Goal: Task Accomplishment & Management: Use online tool/utility

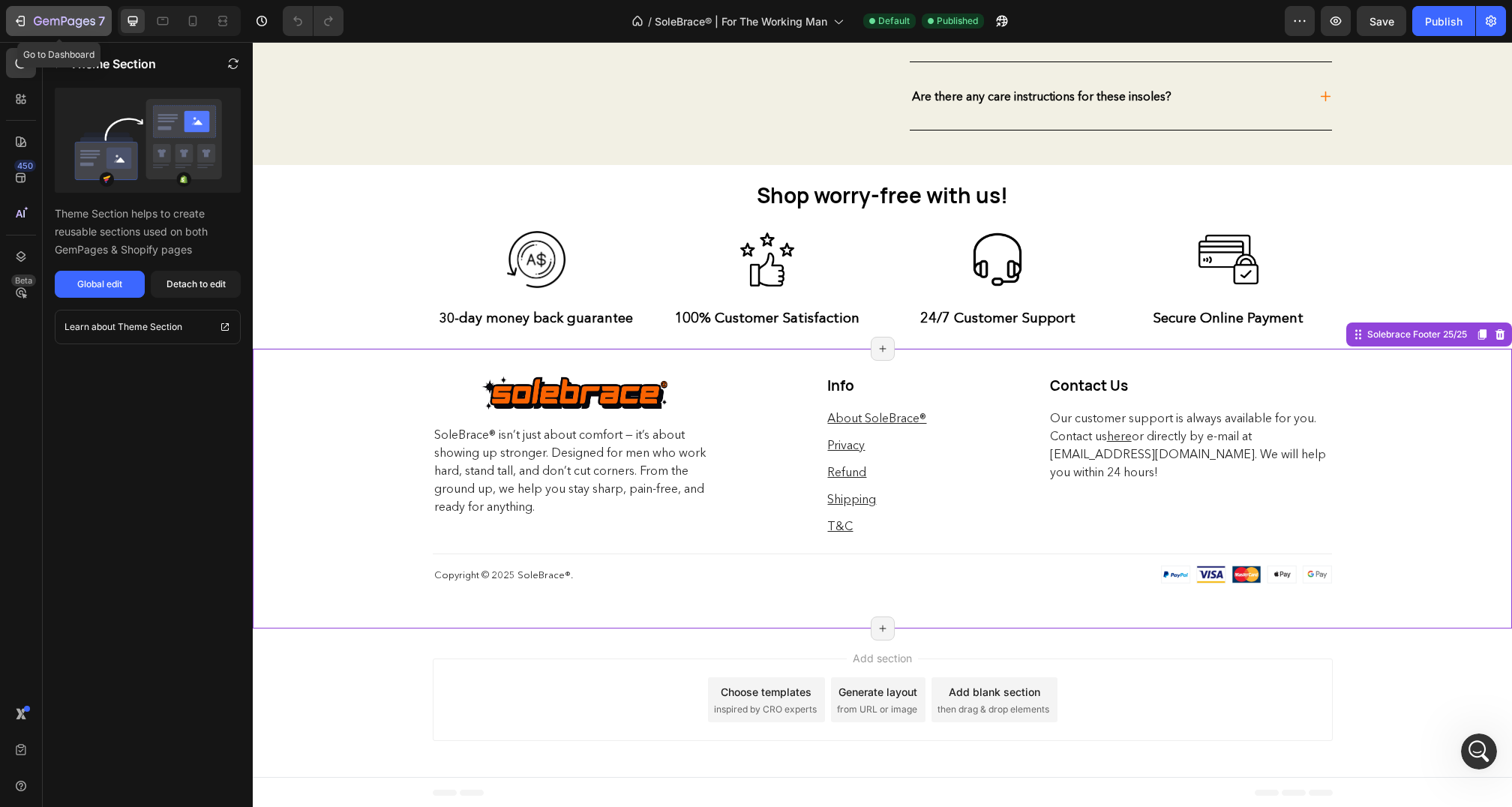
click at [19, 23] on icon "button" at bounding box center [21, 21] width 15 height 15
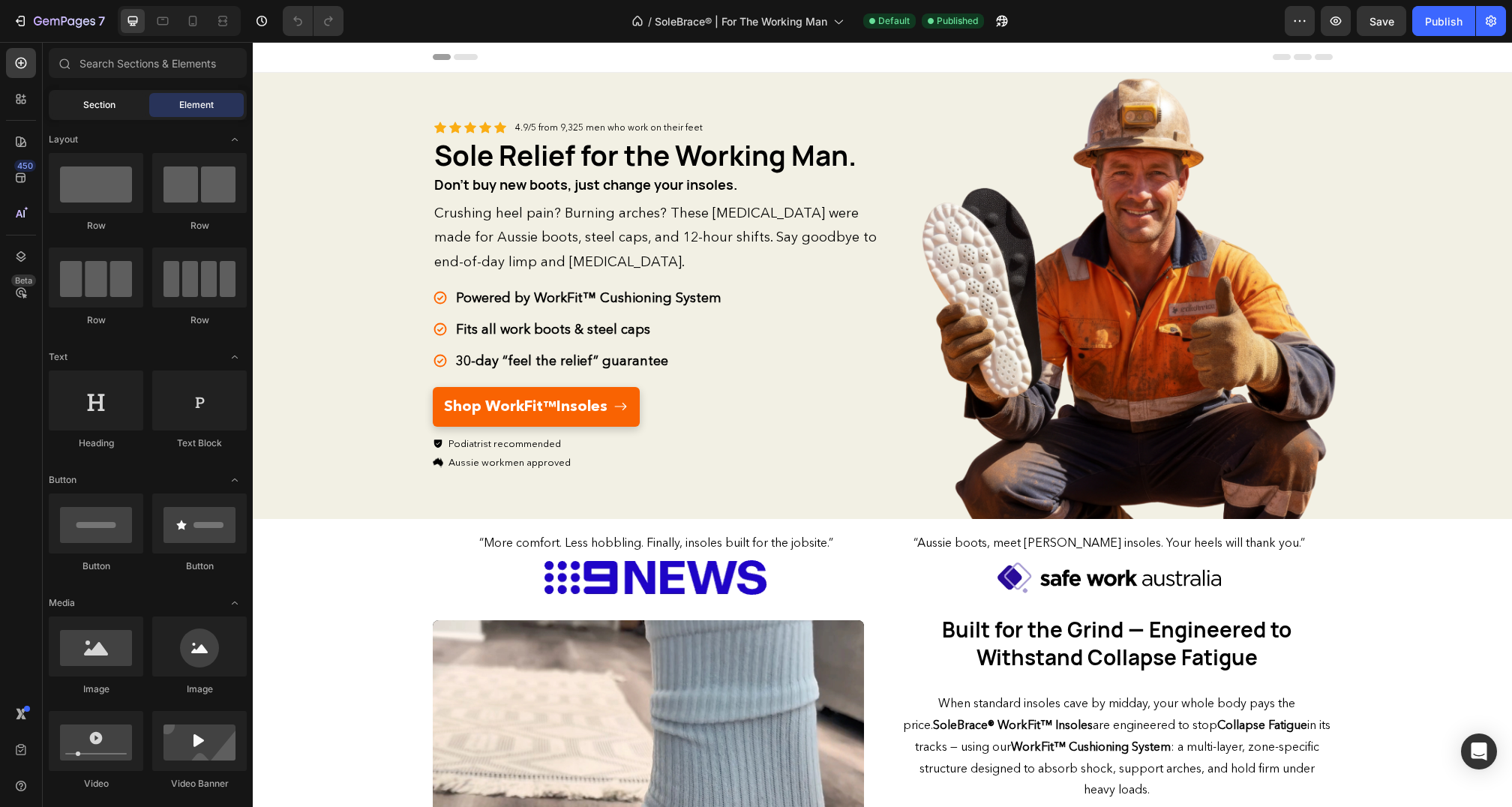
click at [94, 103] on span "Section" at bounding box center [99, 105] width 32 height 14
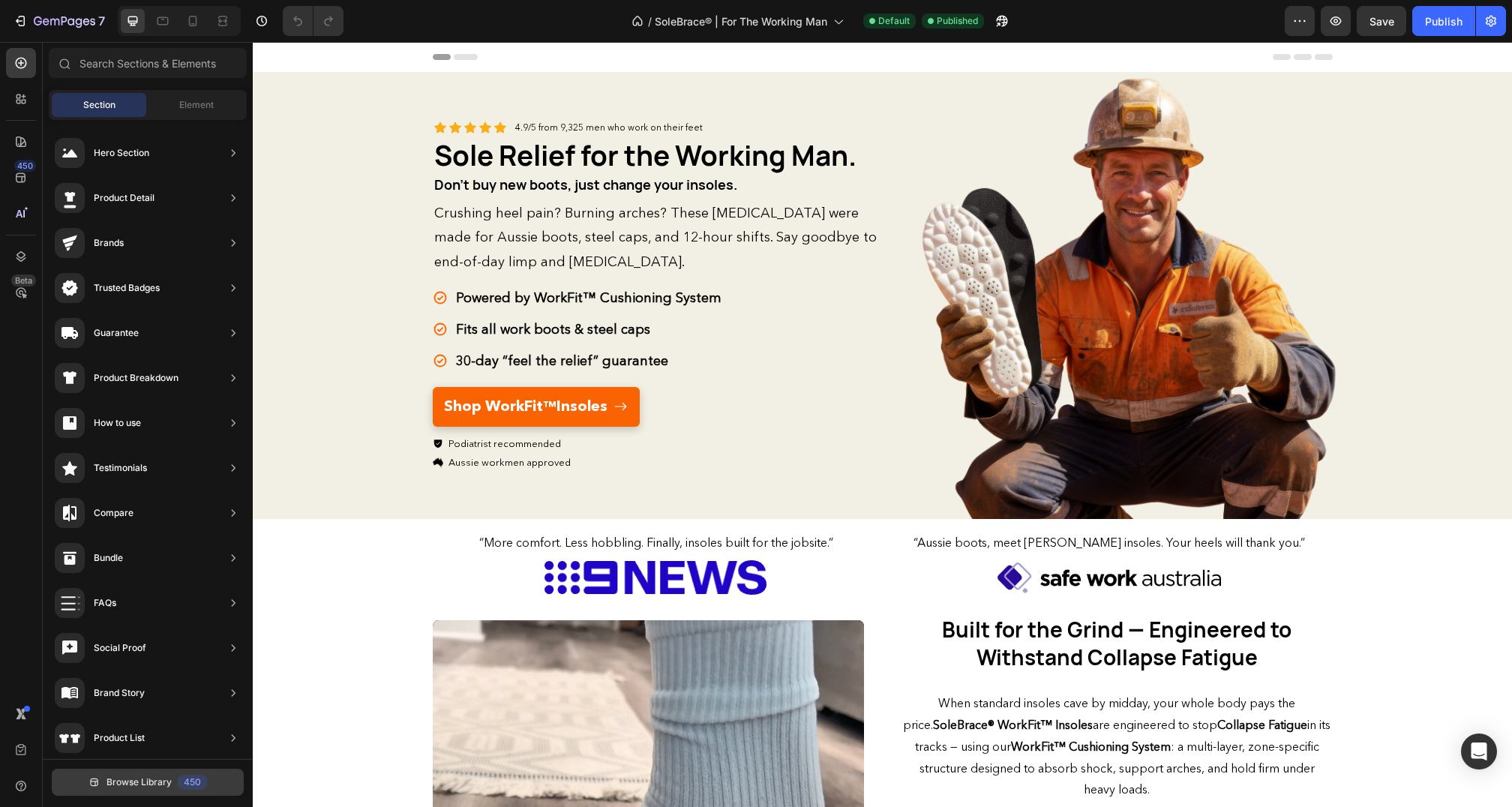
click at [138, 787] on span "Browse Library" at bounding box center [139, 783] width 66 height 14
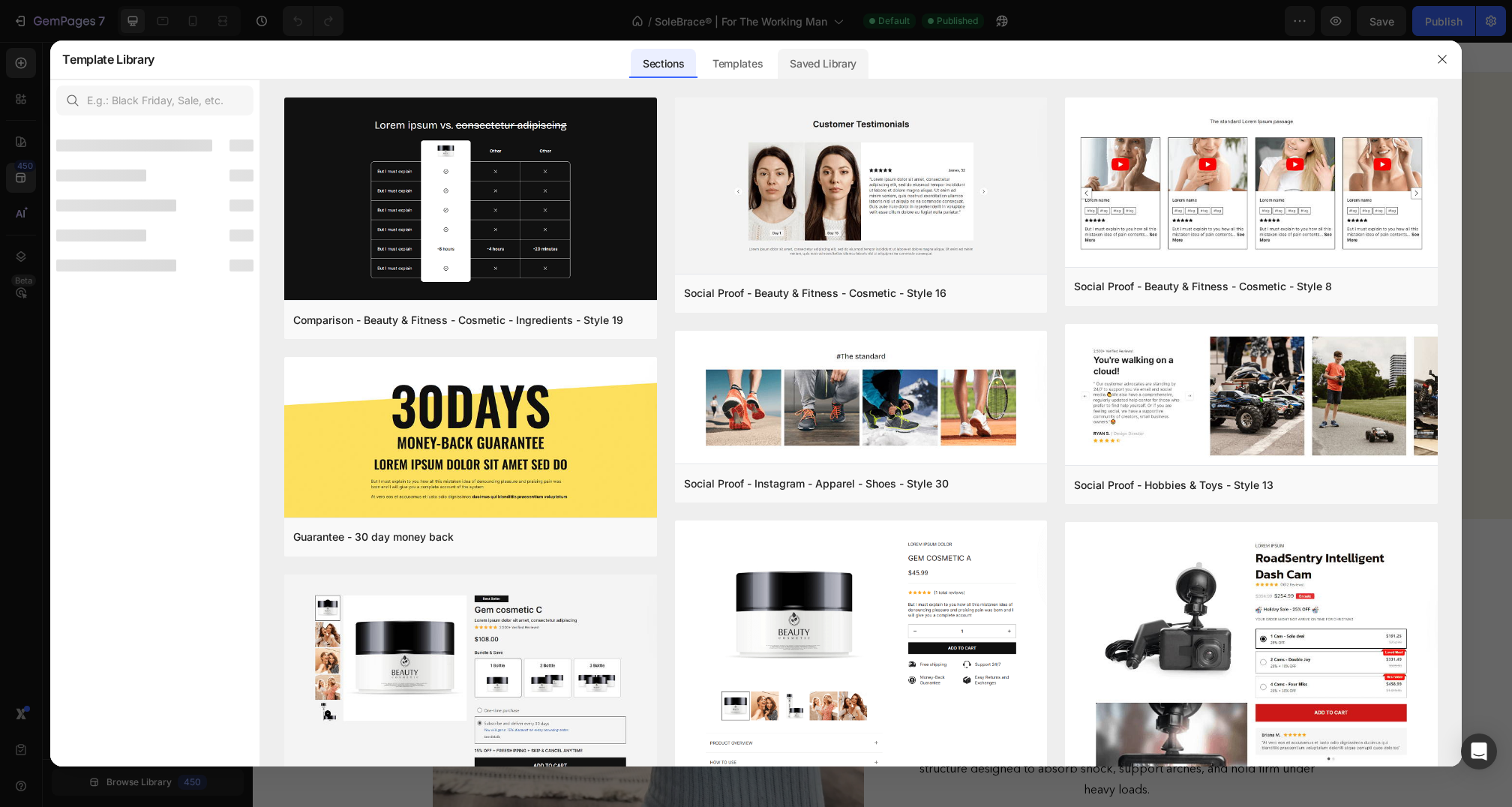
click at [0, 0] on div "Saved Library" at bounding box center [0, 0] width 0 height 0
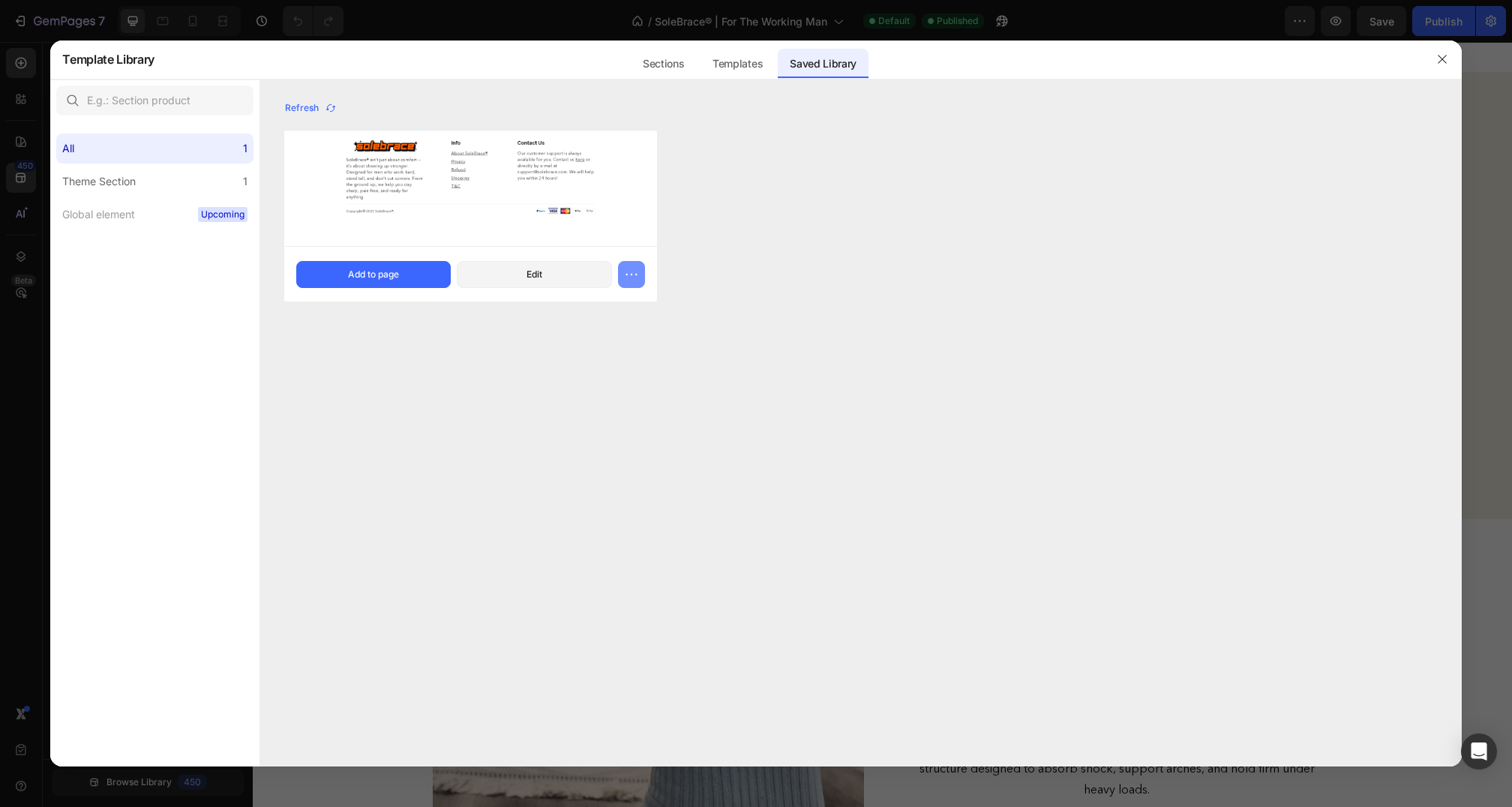
click at [628, 279] on icon "button" at bounding box center [631, 274] width 15 height 15
click at [772, 514] on div "Refresh Solebrace Footer Saved 8 hours ago Add to page Edit Solebrace Footer Sa…" at bounding box center [861, 432] width 1201 height 669
click at [1443, 57] on icon "button" at bounding box center [1442, 59] width 12 height 12
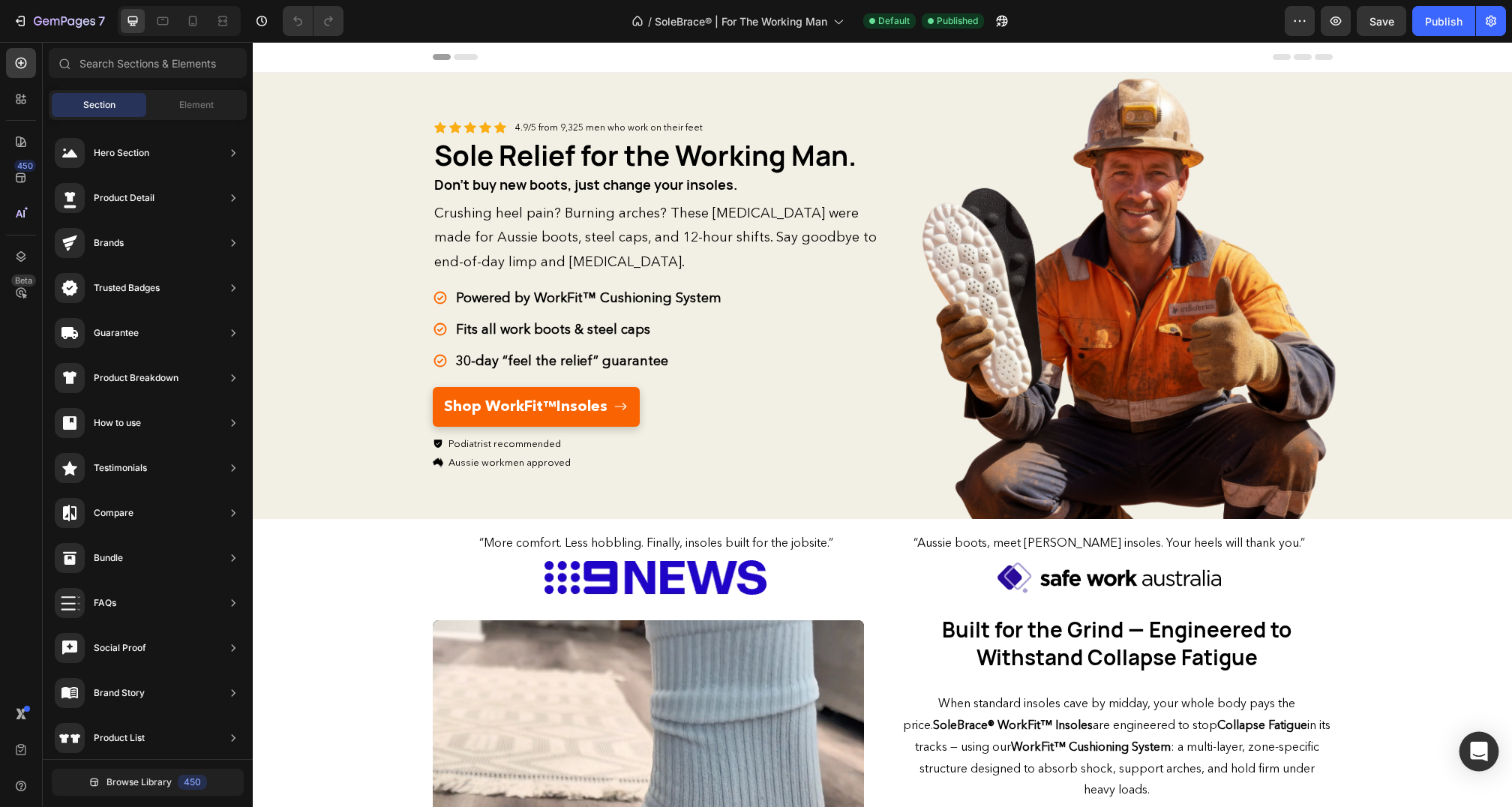
click at [1471, 740] on div "Open Intercom Messenger" at bounding box center [1479, 752] width 40 height 40
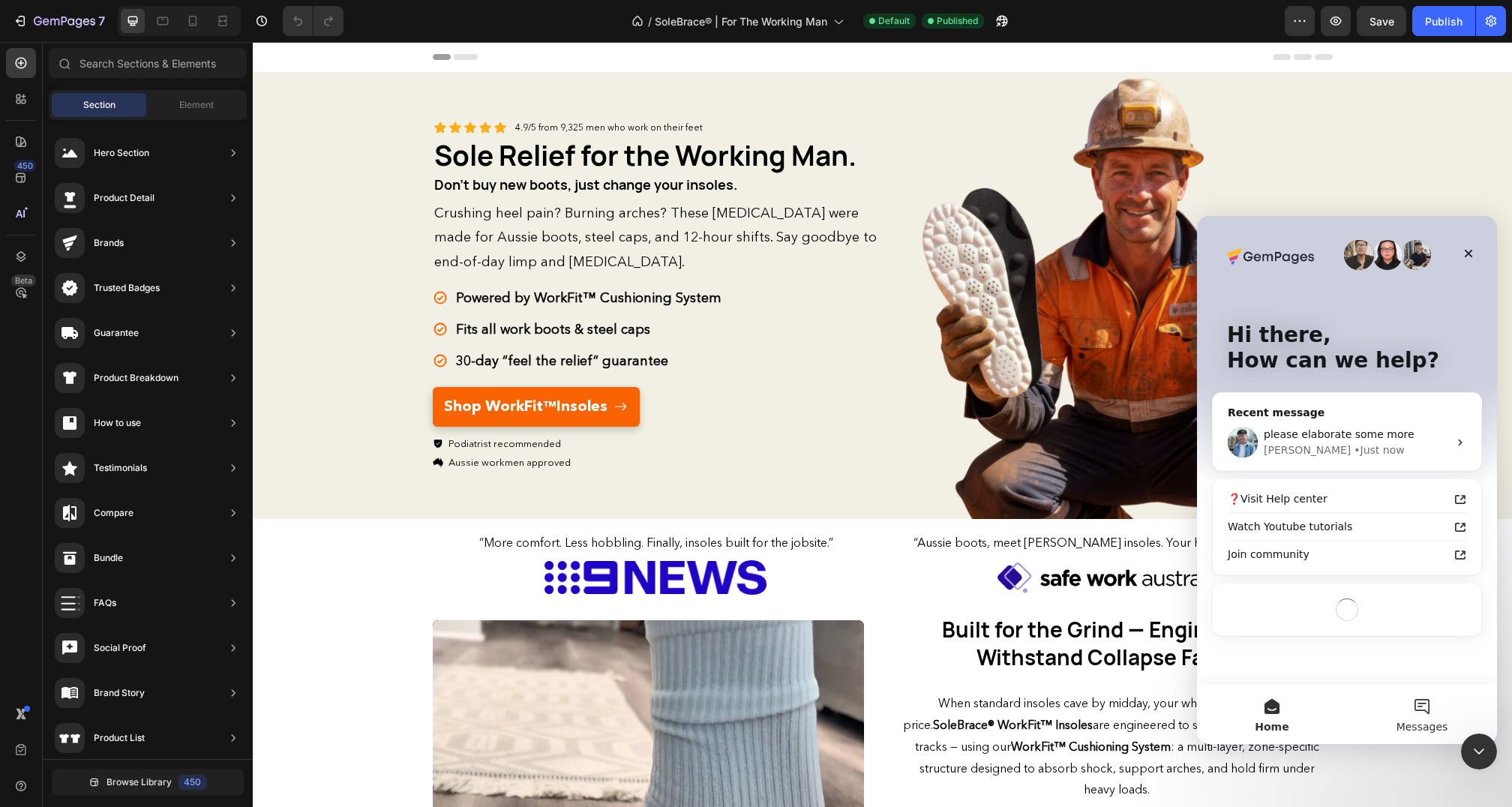
click at [1423, 706] on button "Messages" at bounding box center [1421, 714] width 150 height 60
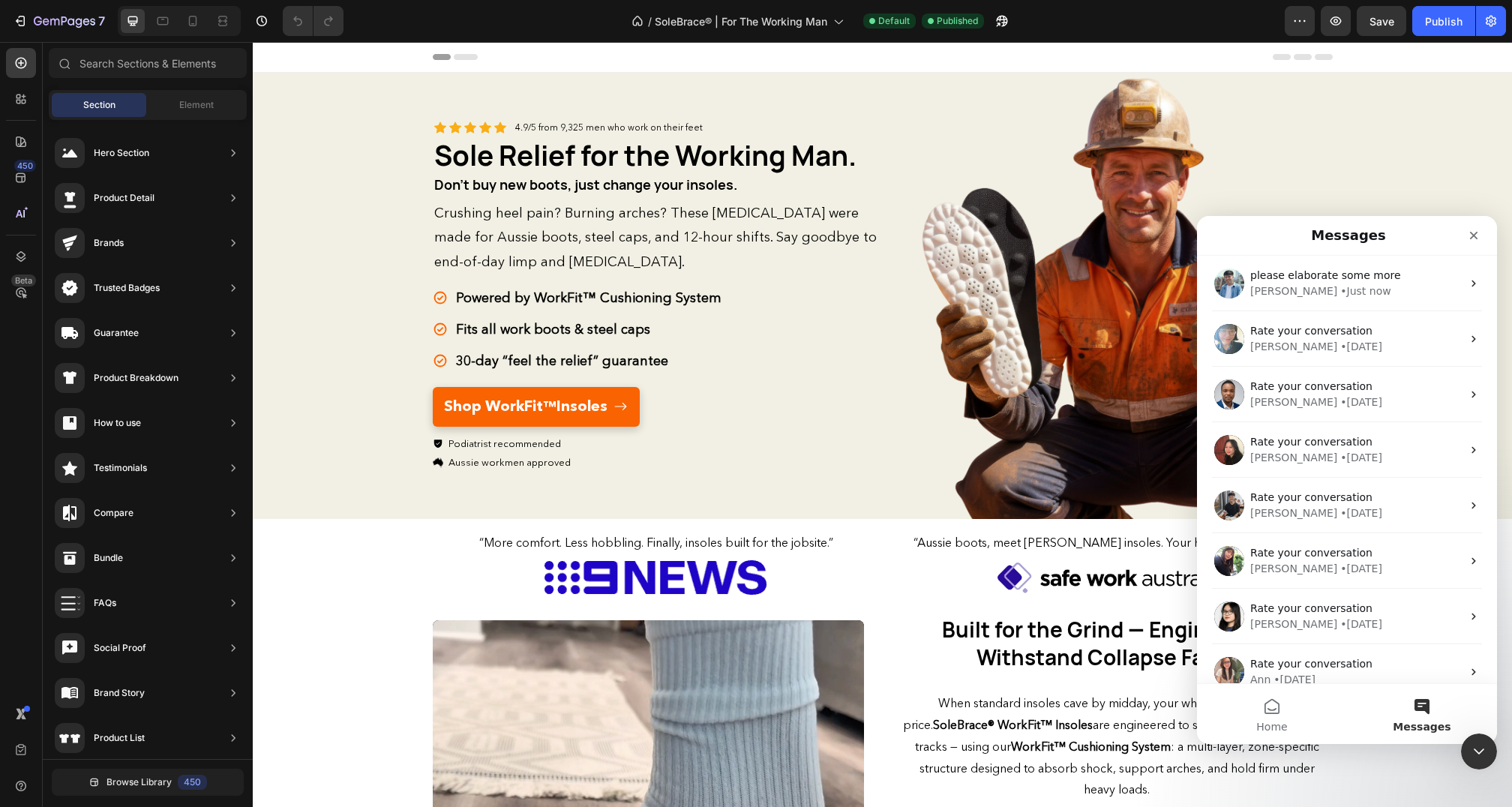
click at [1340, 287] on div "• Just now" at bounding box center [1365, 291] width 50 height 16
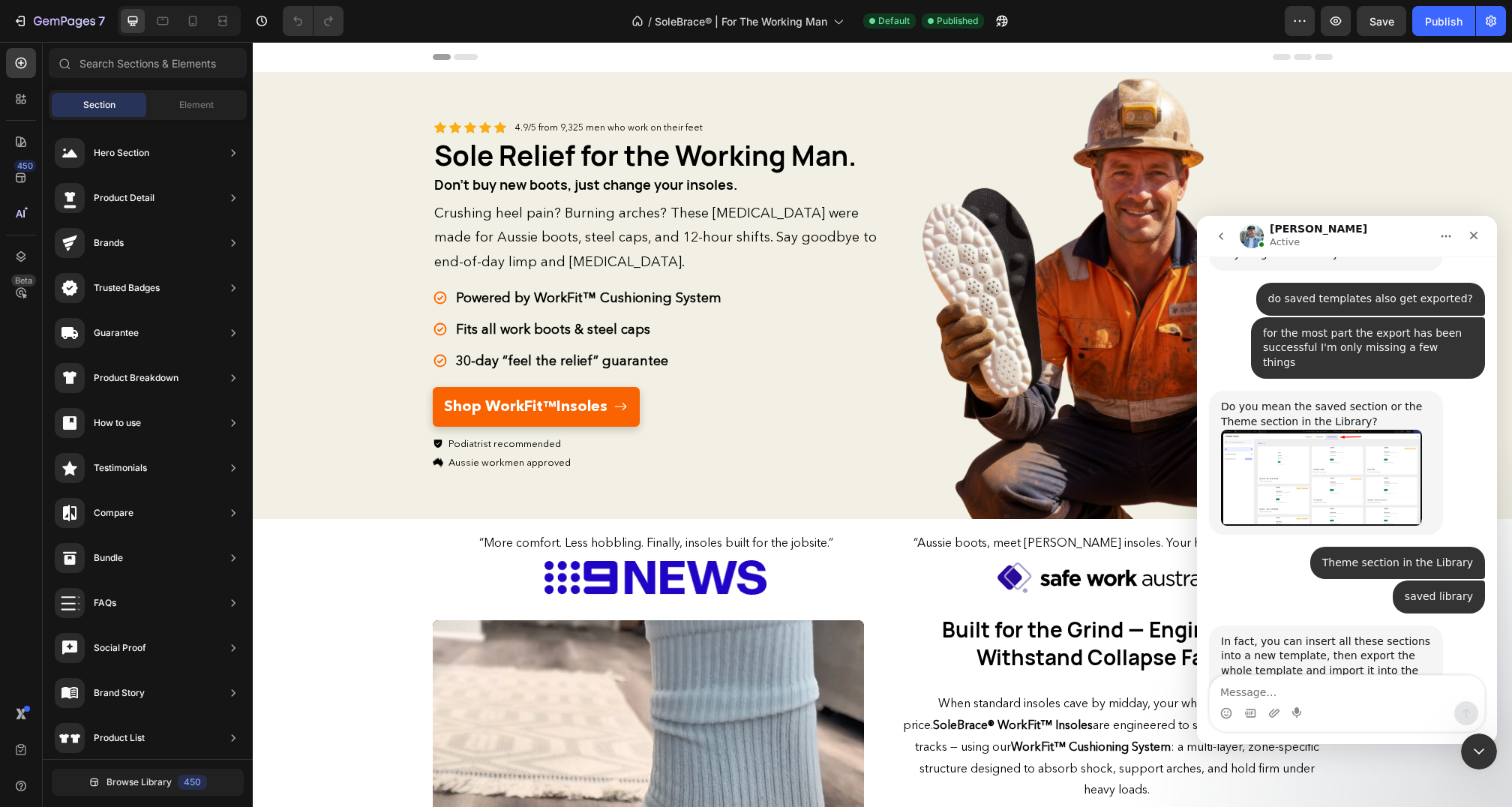
scroll to position [1226, 0]
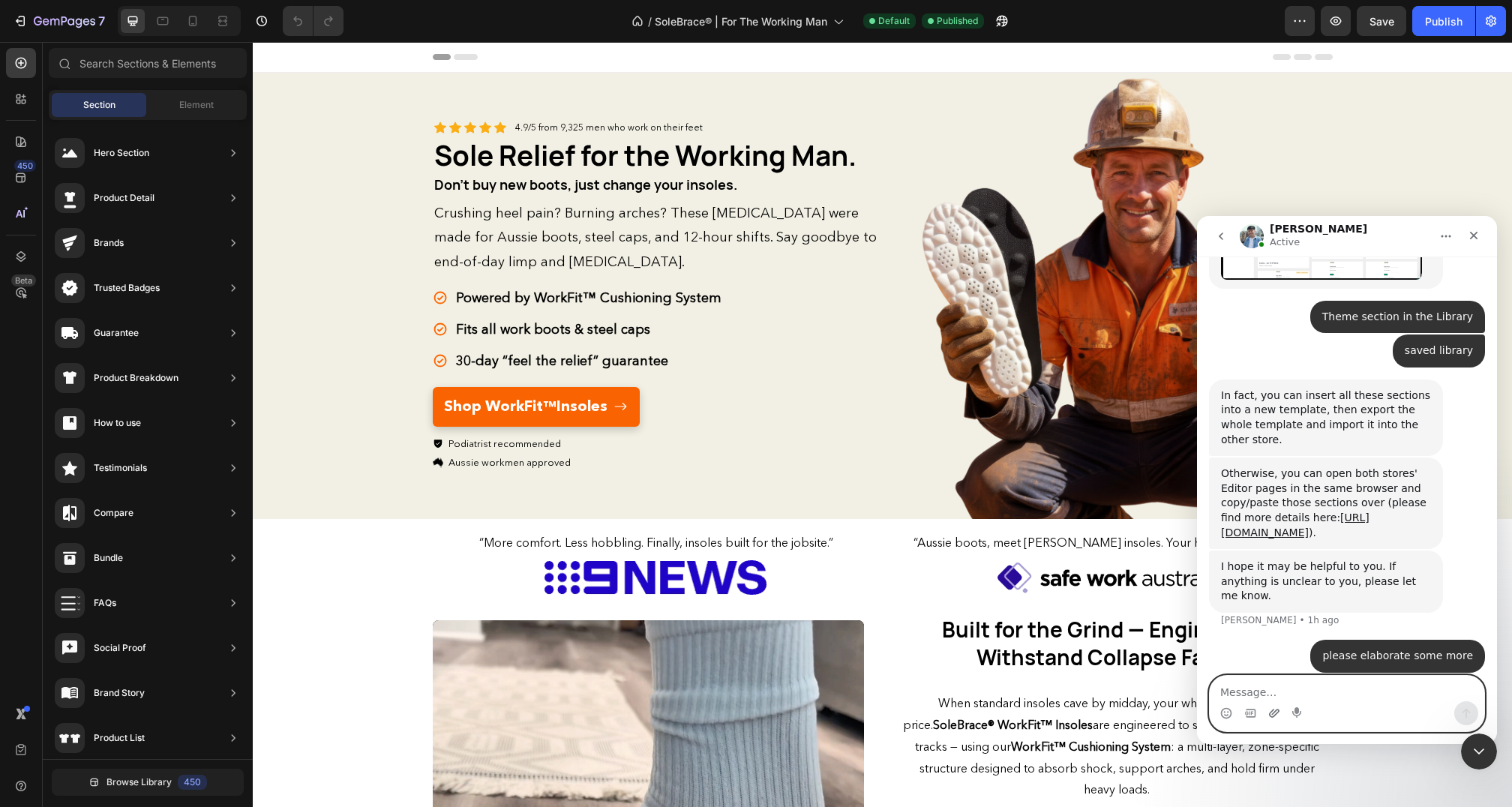
click at [1271, 714] on icon "Upload attachment" at bounding box center [1274, 713] width 12 height 12
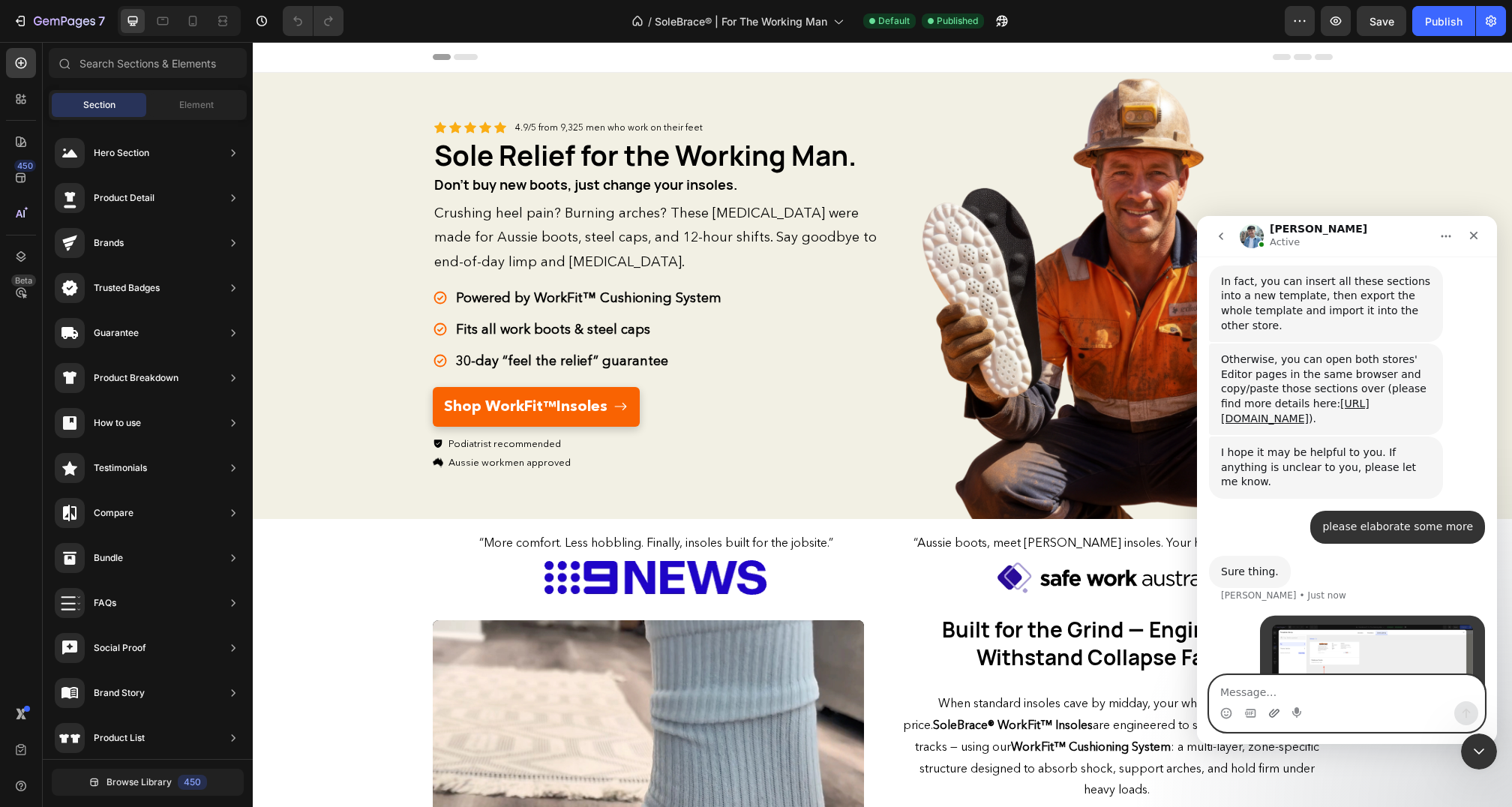
scroll to position [1349, 0]
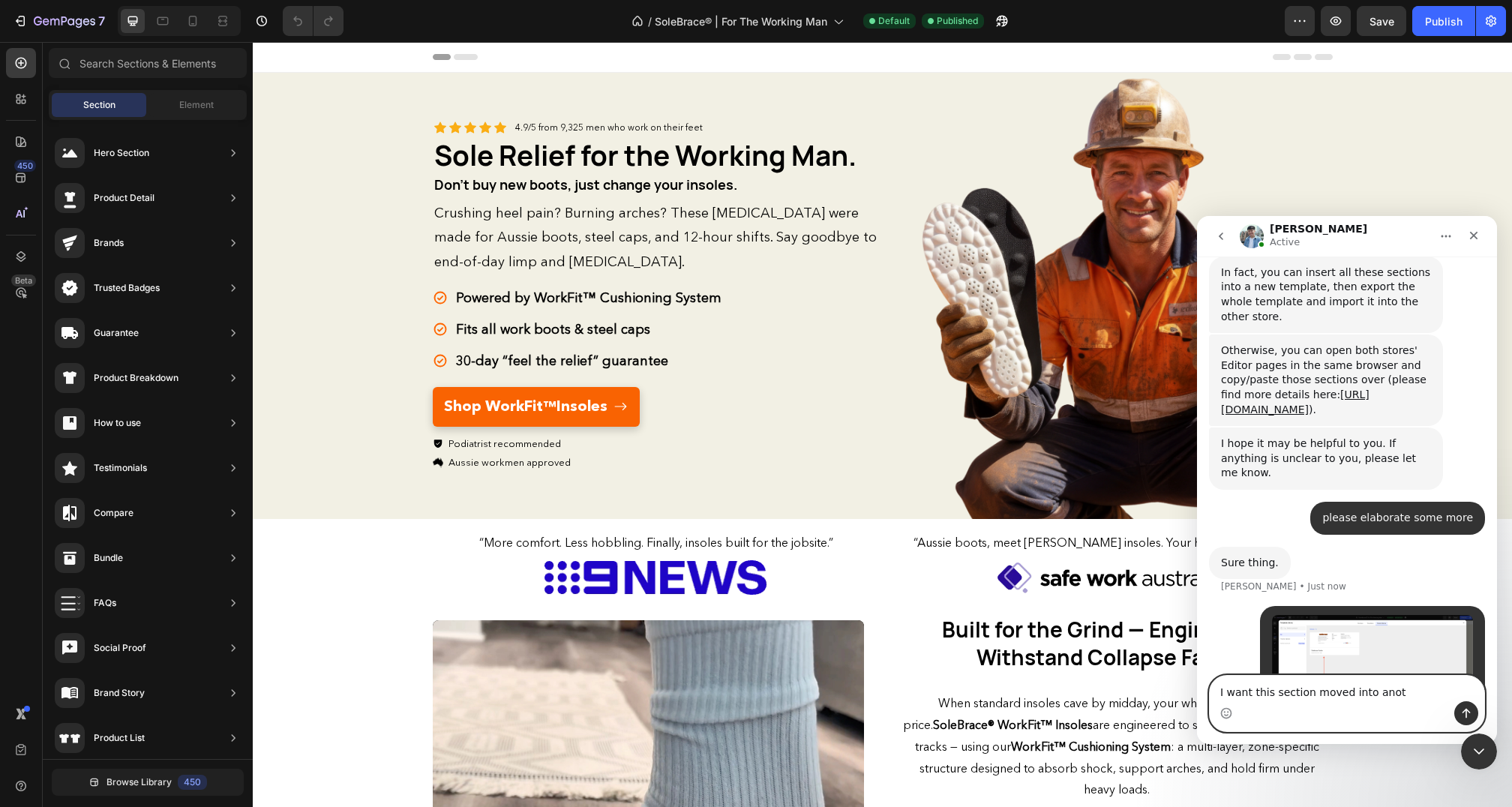
drag, startPoint x: 1271, startPoint y: 714, endPoint x: 1383, endPoint y: 692, distance: 114.1
click at [1383, 692] on textarea "I want this section moved into anot" at bounding box center [1347, 688] width 274 height 25
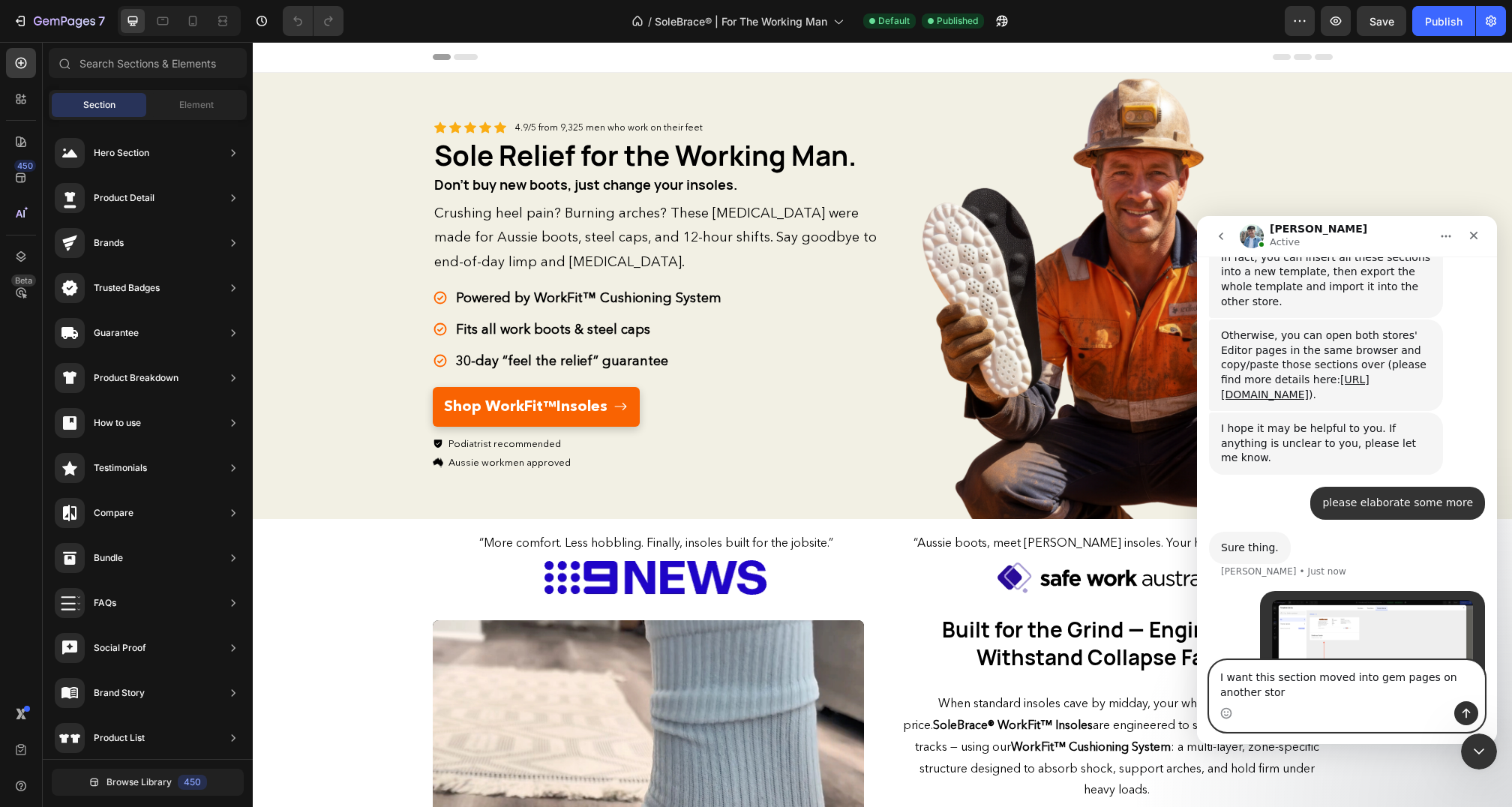
type textarea "I want this section moved into gem pages on another store"
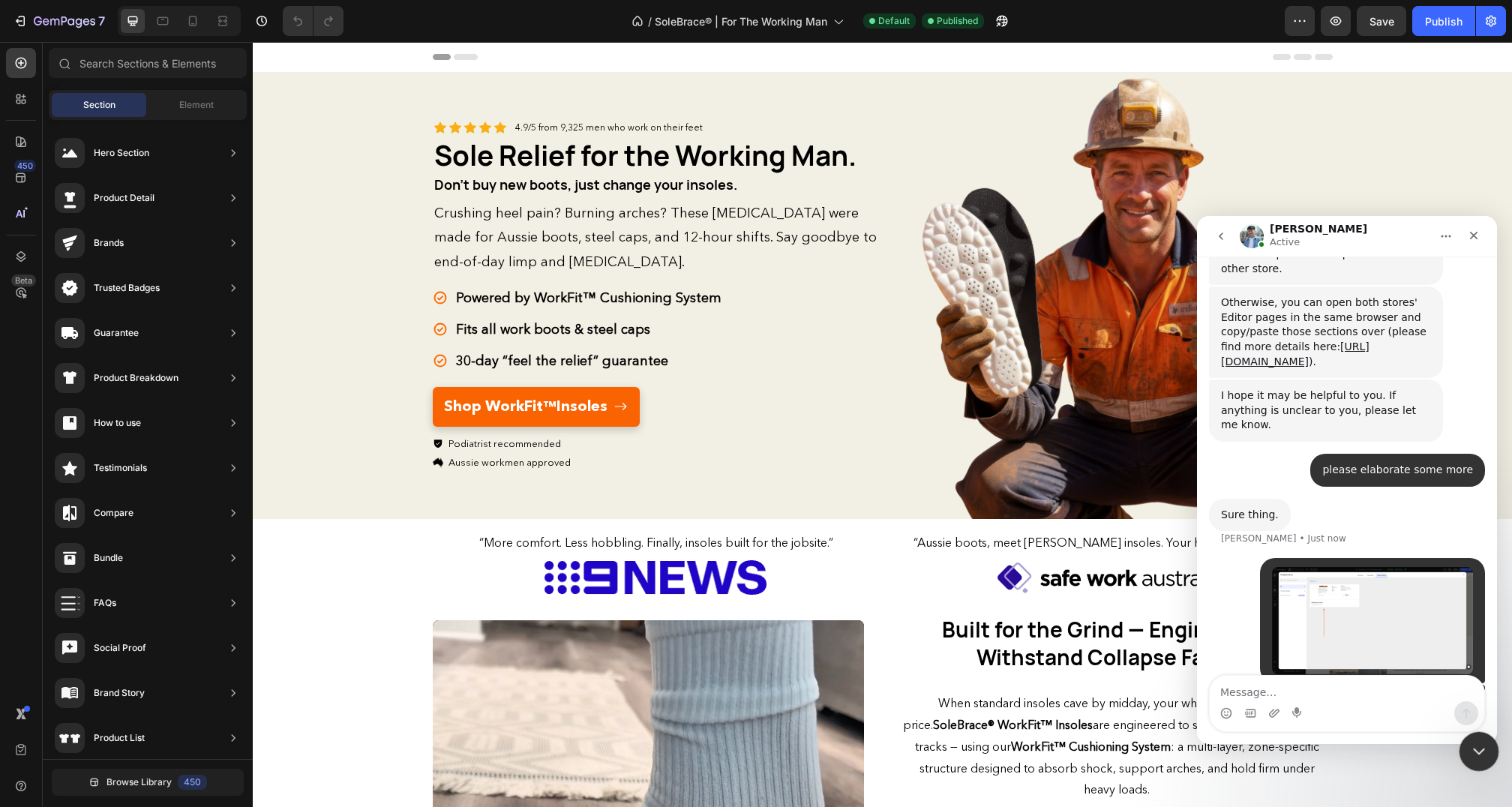
click at [1469, 741] on icon "Close Intercom Messenger" at bounding box center [1477, 750] width 18 height 18
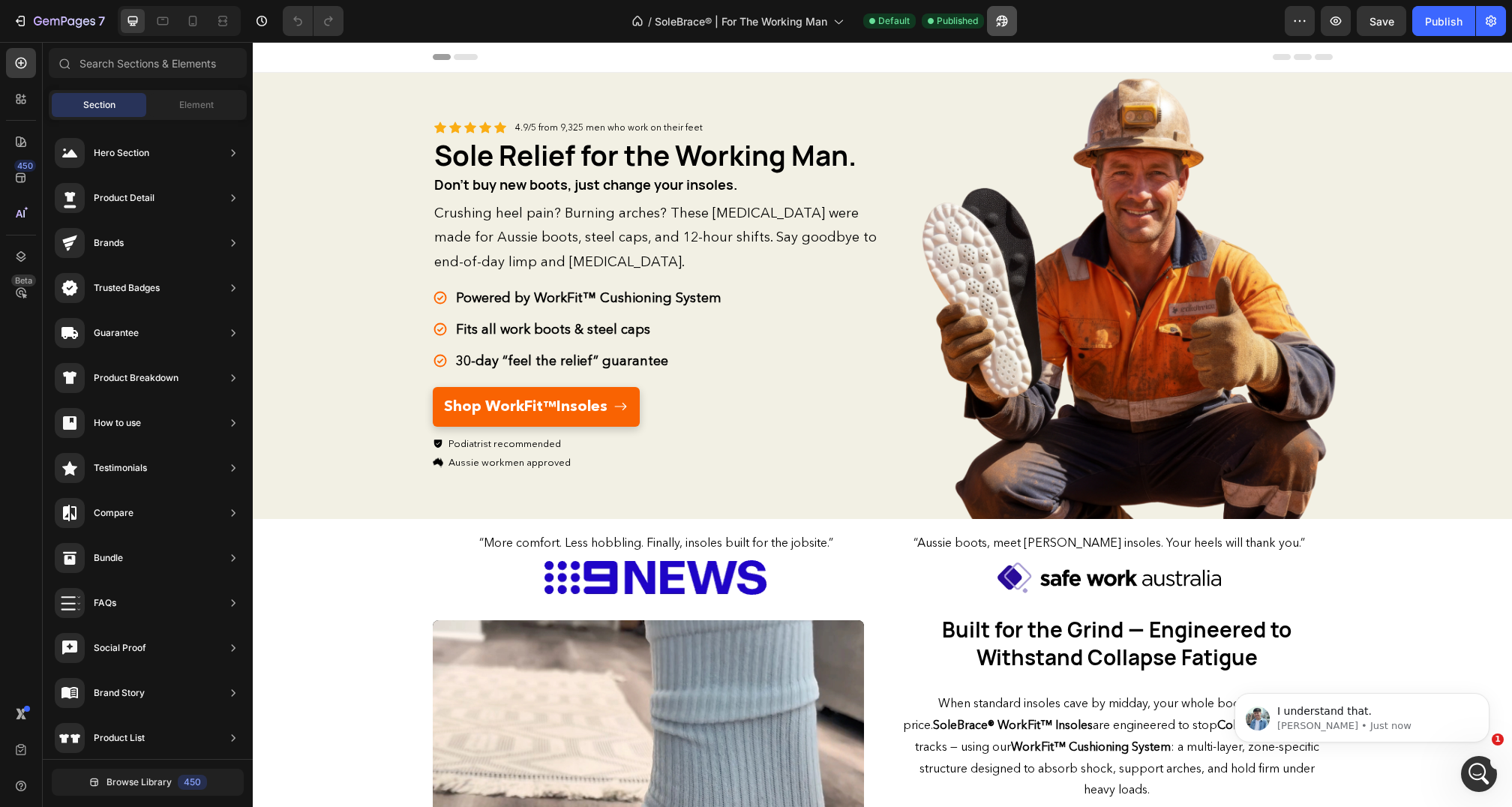
scroll to position [0, 0]
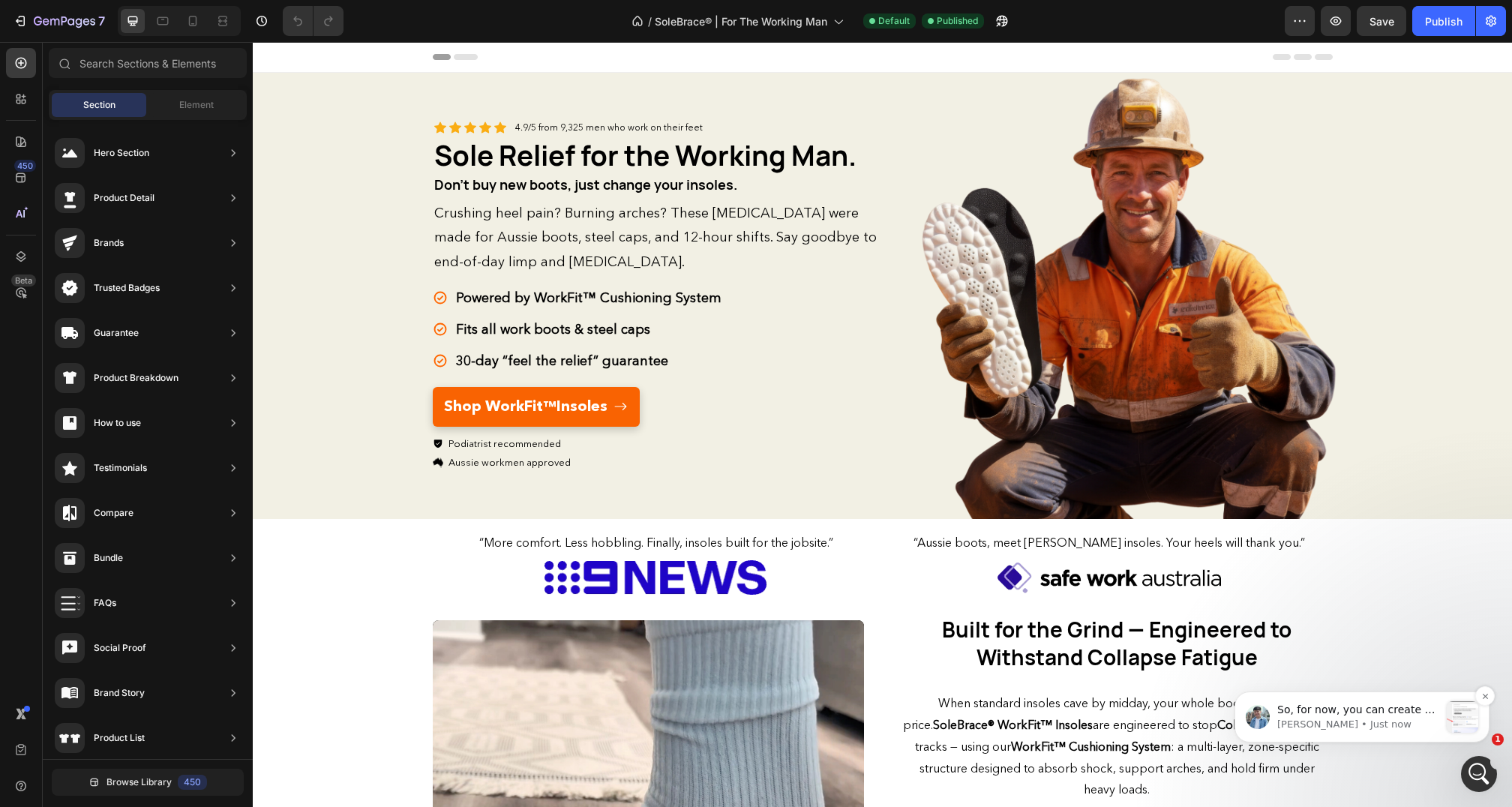
click at [1413, 718] on p "Liam • Just now" at bounding box center [1358, 725] width 162 height 14
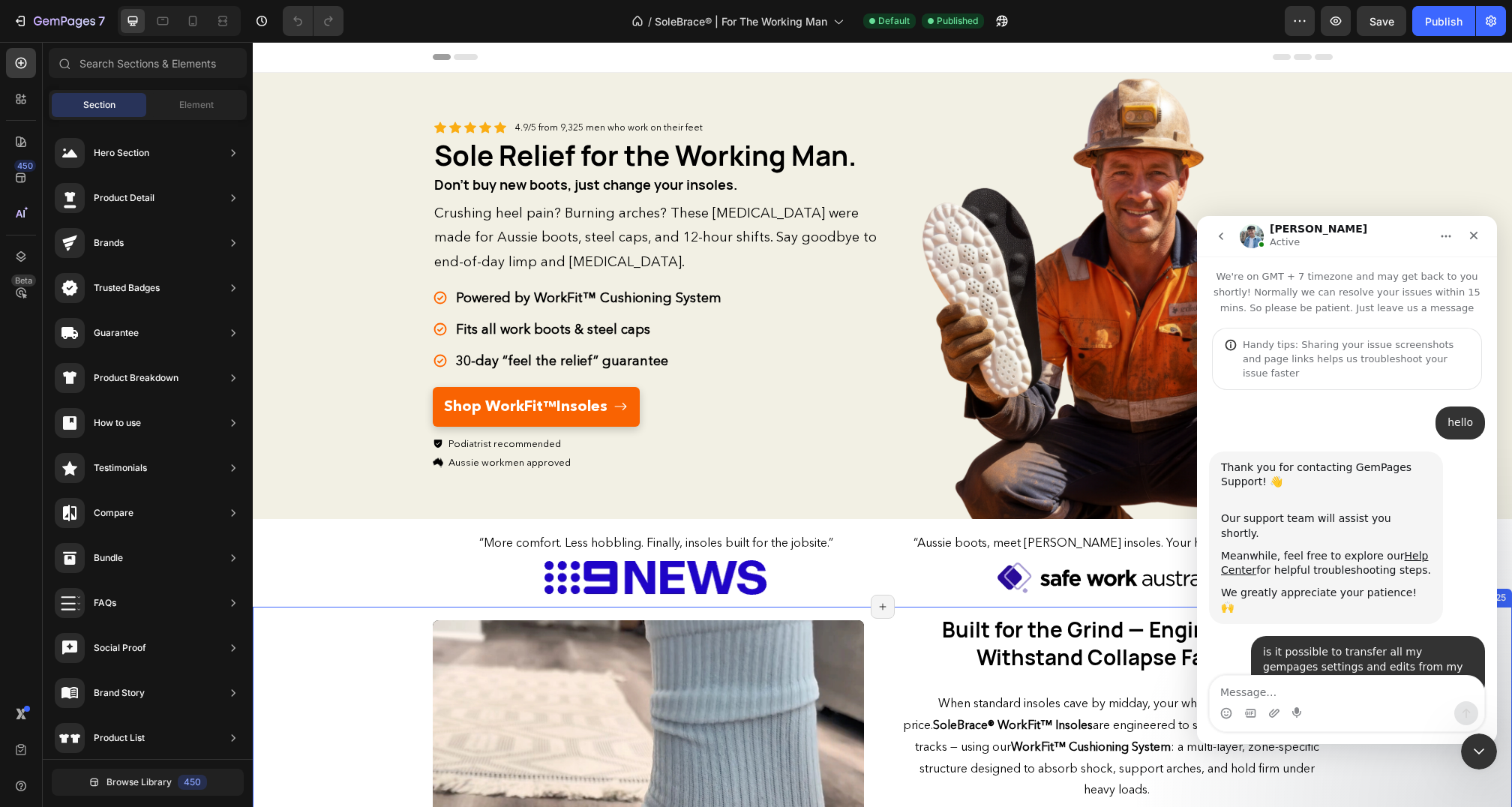
scroll to position [1737, 0]
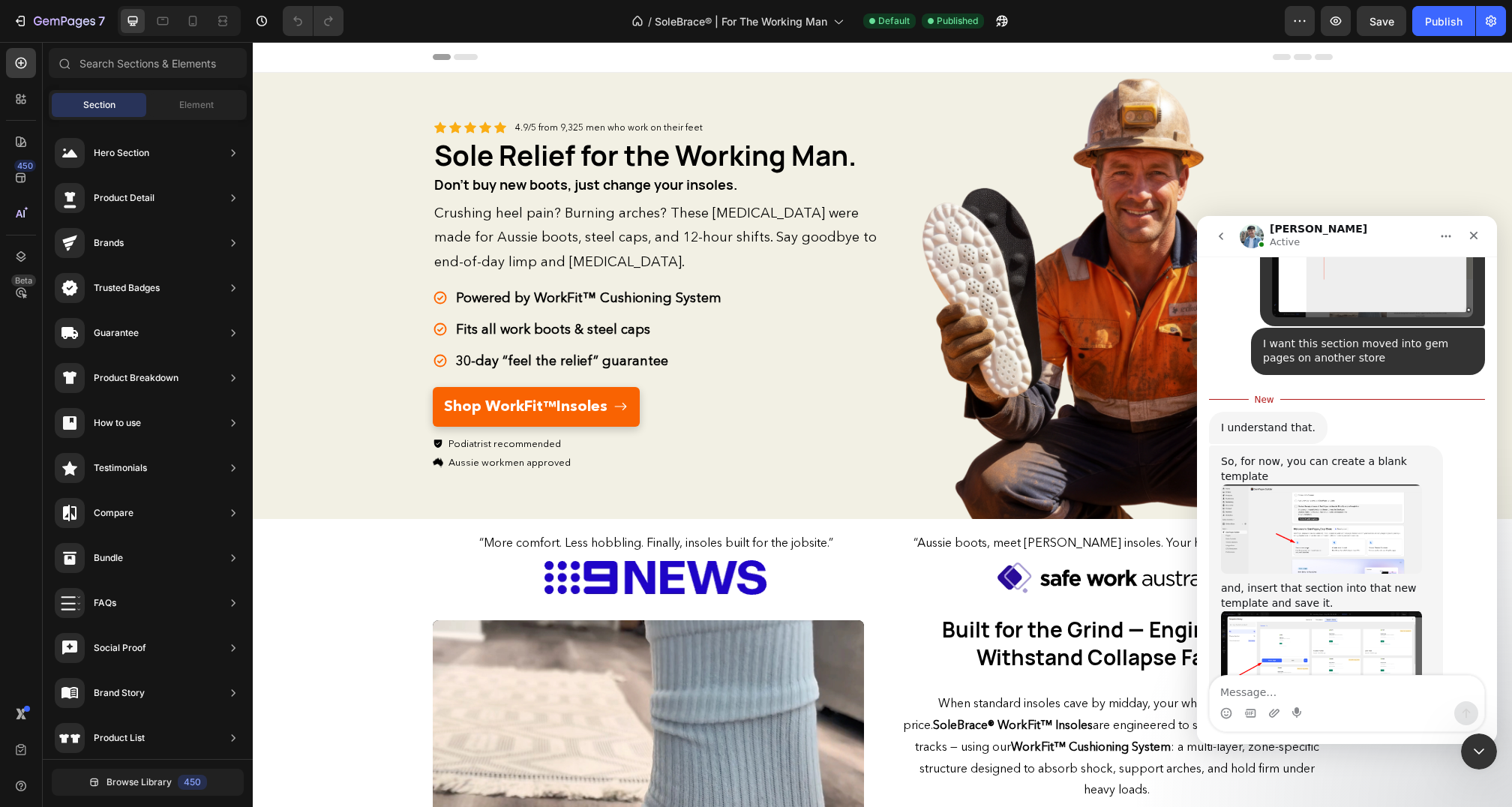
click at [1322, 485] on img "Liam says…" at bounding box center [1322, 529] width 201 height 89
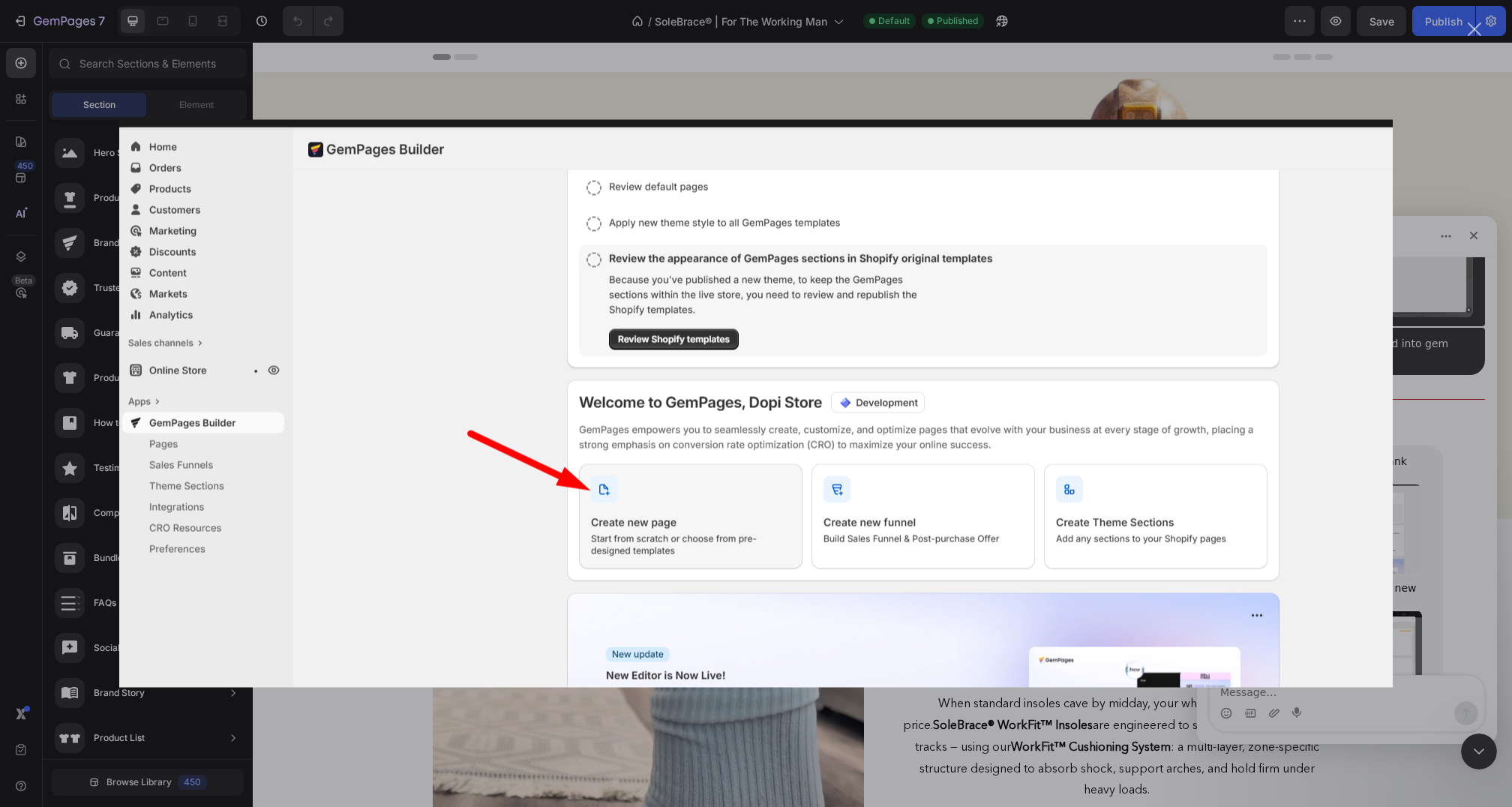
click at [1322, 451] on img "Close" at bounding box center [756, 404] width 1274 height 568
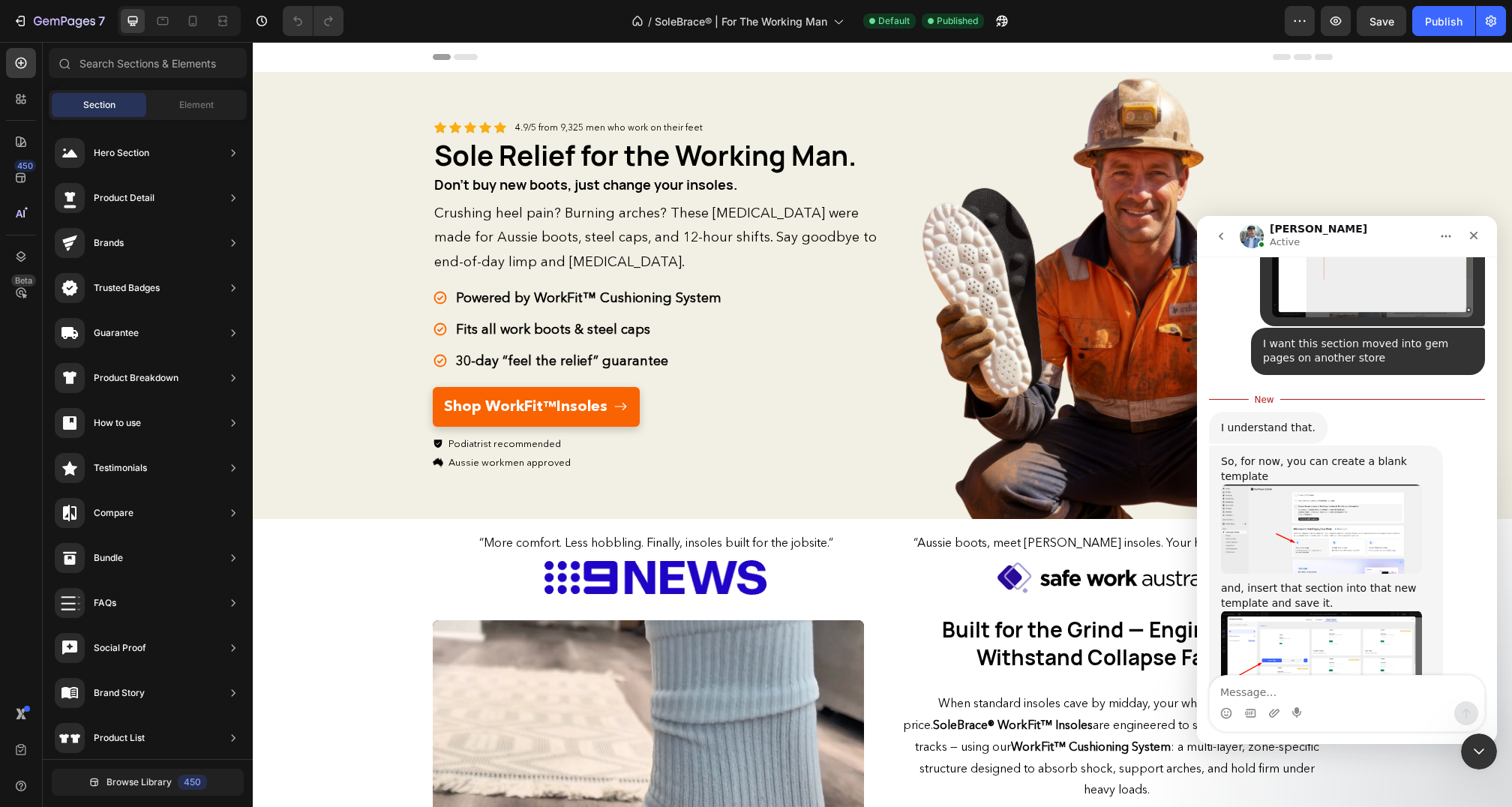
click at [1296, 610] on img "Liam says…" at bounding box center [1322, 660] width 201 height 99
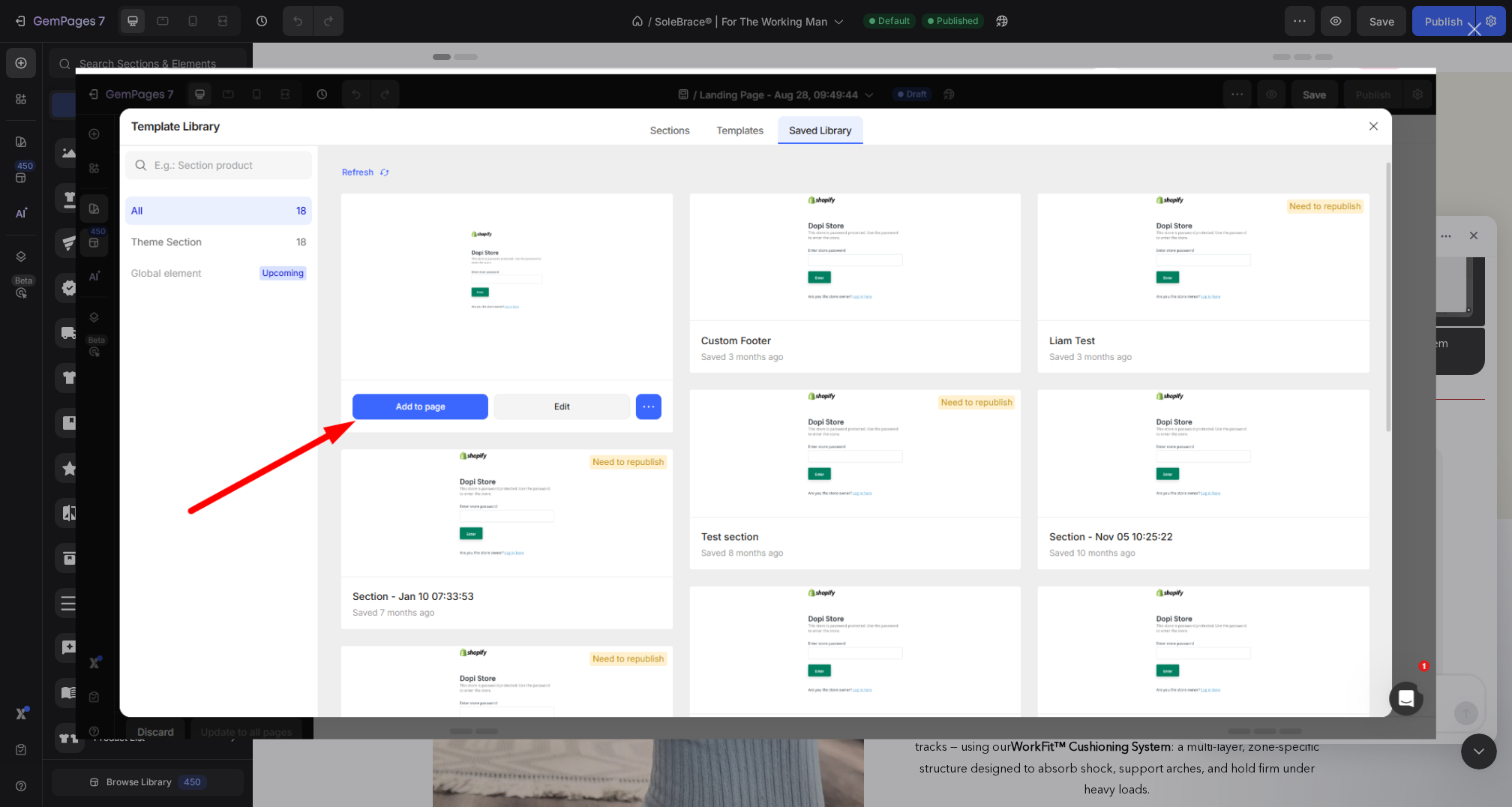
click at [1296, 571] on img "Close" at bounding box center [756, 404] width 1360 height 671
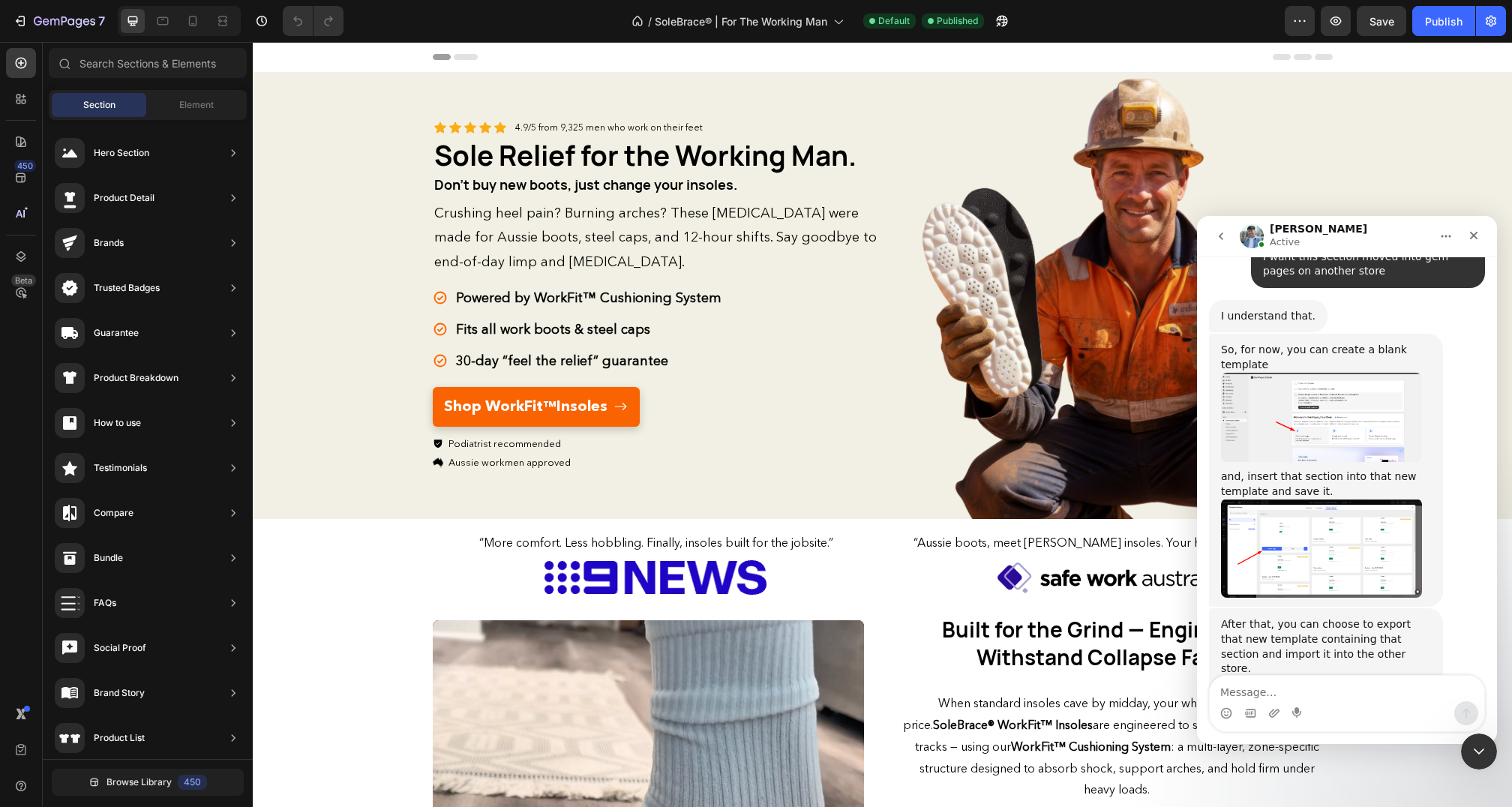
scroll to position [1808, 0]
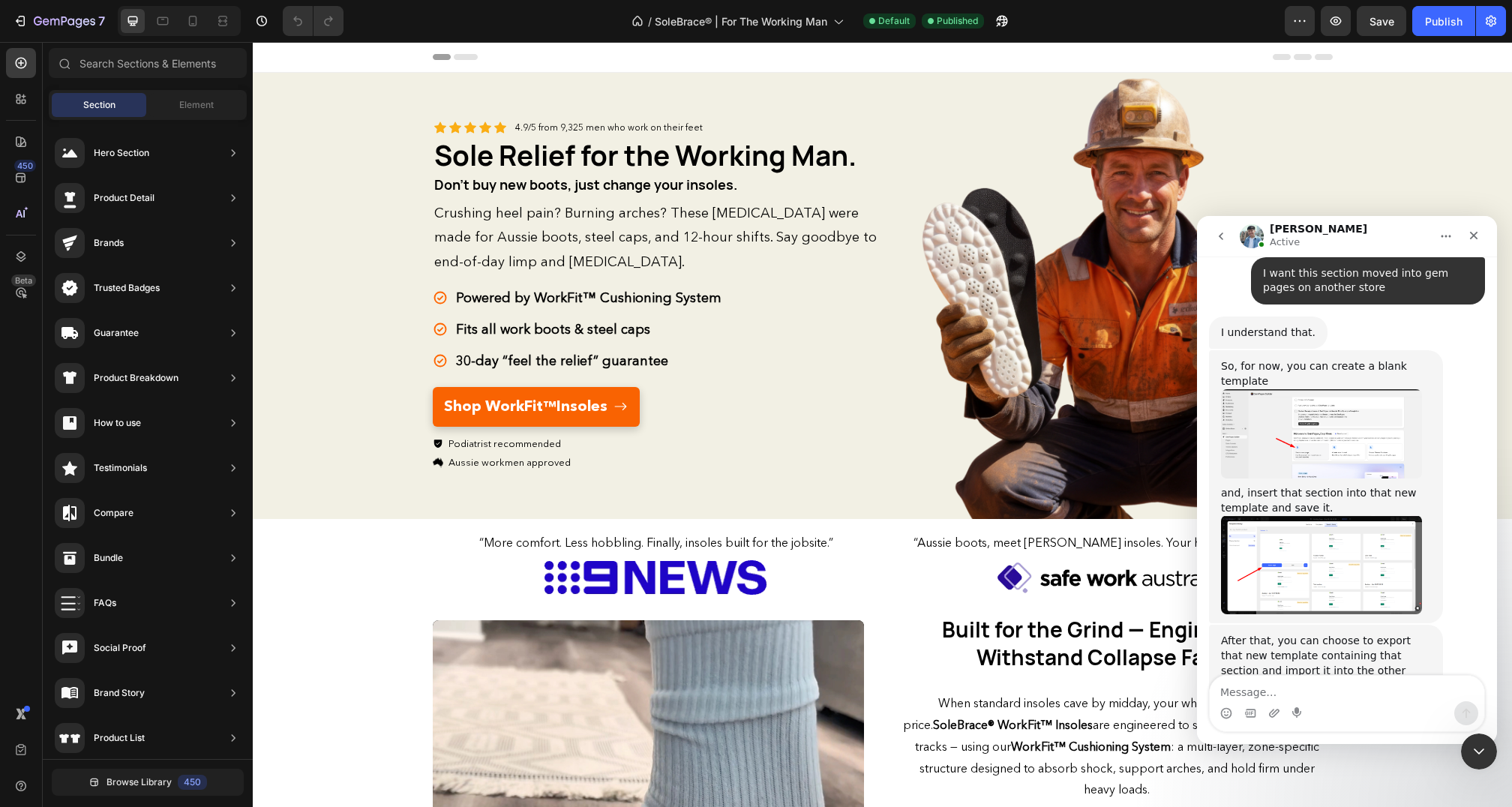
click at [1299, 515] on img "Liam says…" at bounding box center [1322, 565] width 201 height 99
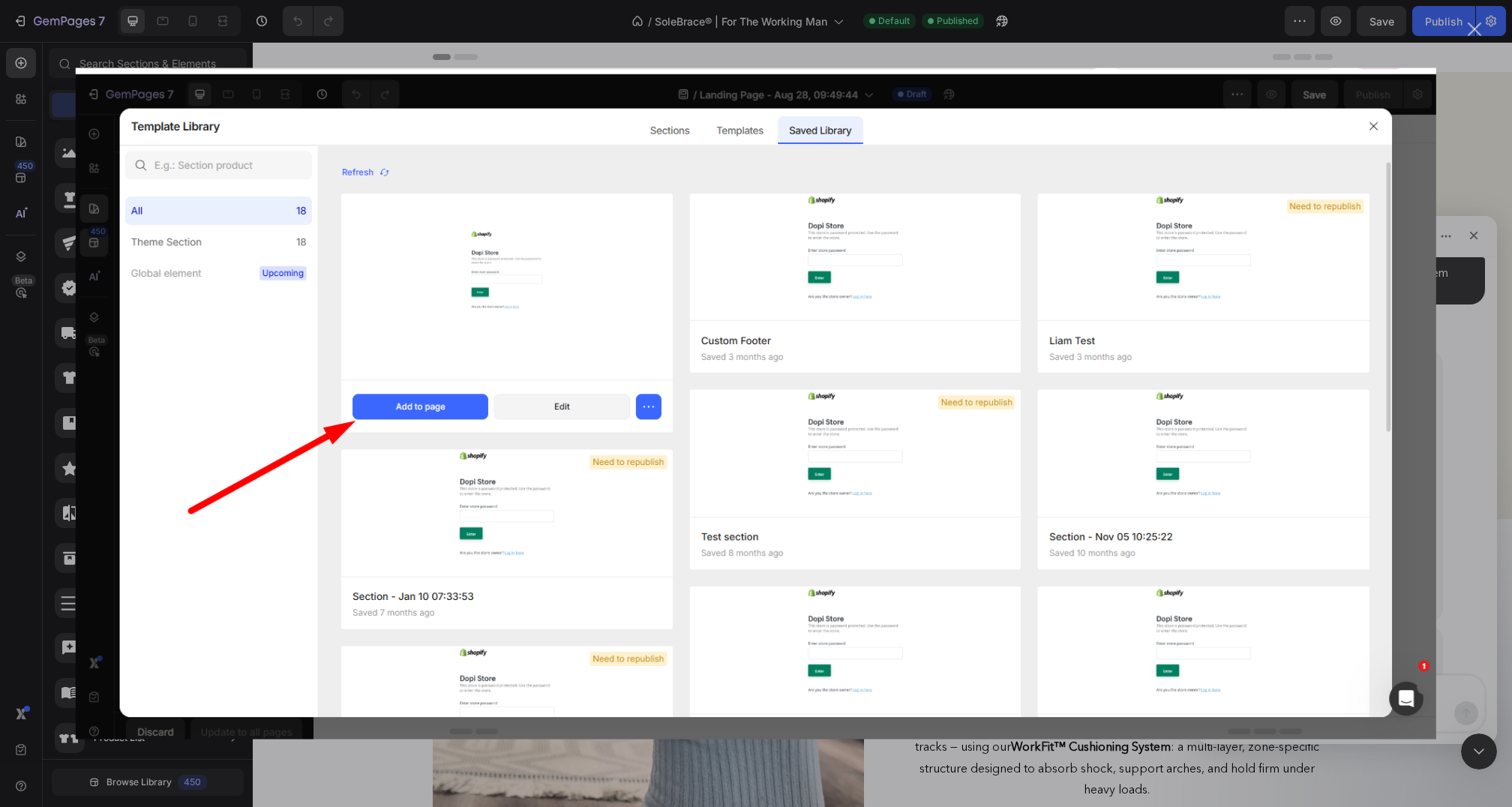
click at [1299, 478] on img "Close" at bounding box center [756, 404] width 1360 height 671
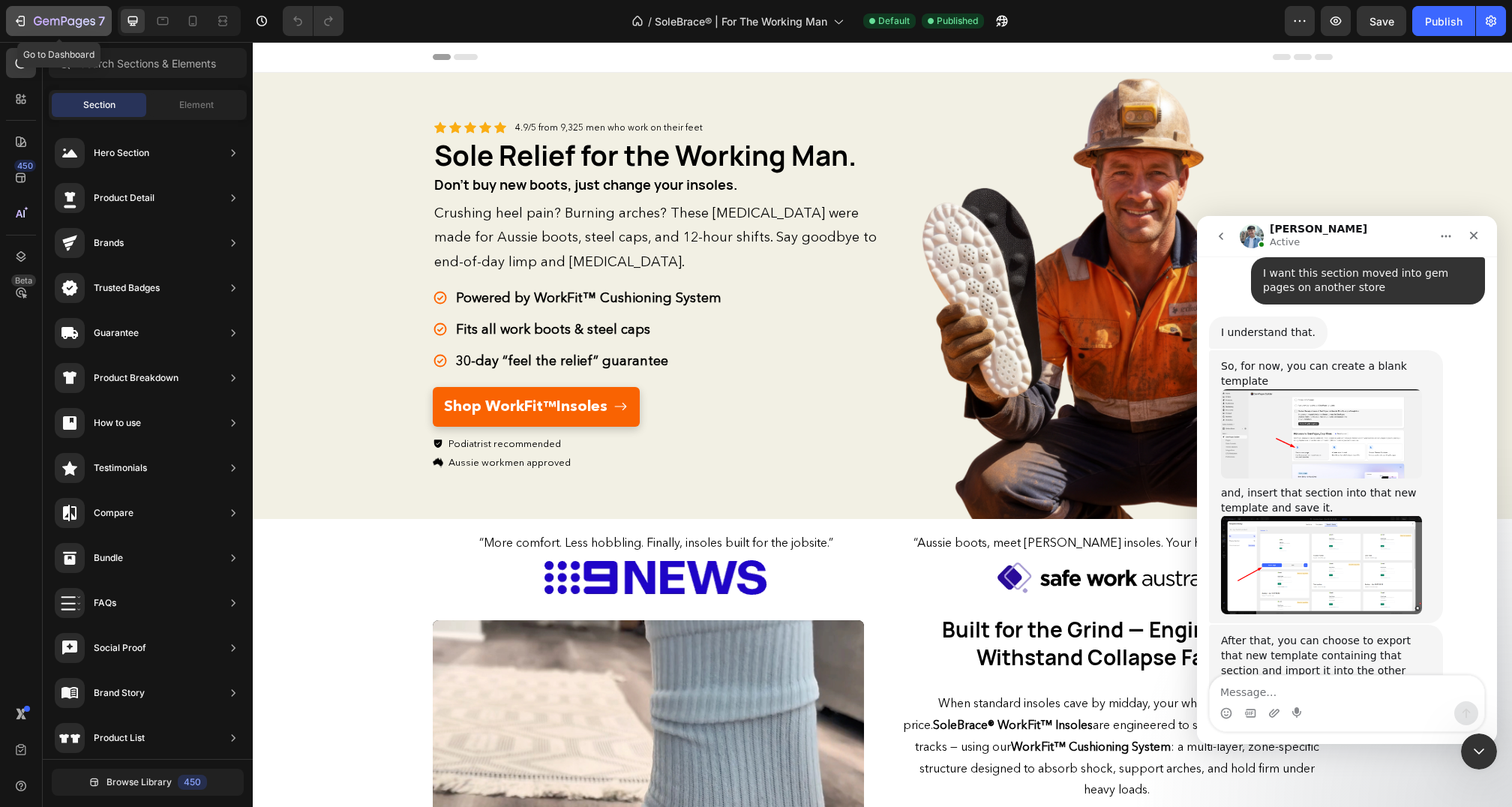
click at [30, 25] on div "7" at bounding box center [59, 21] width 92 height 18
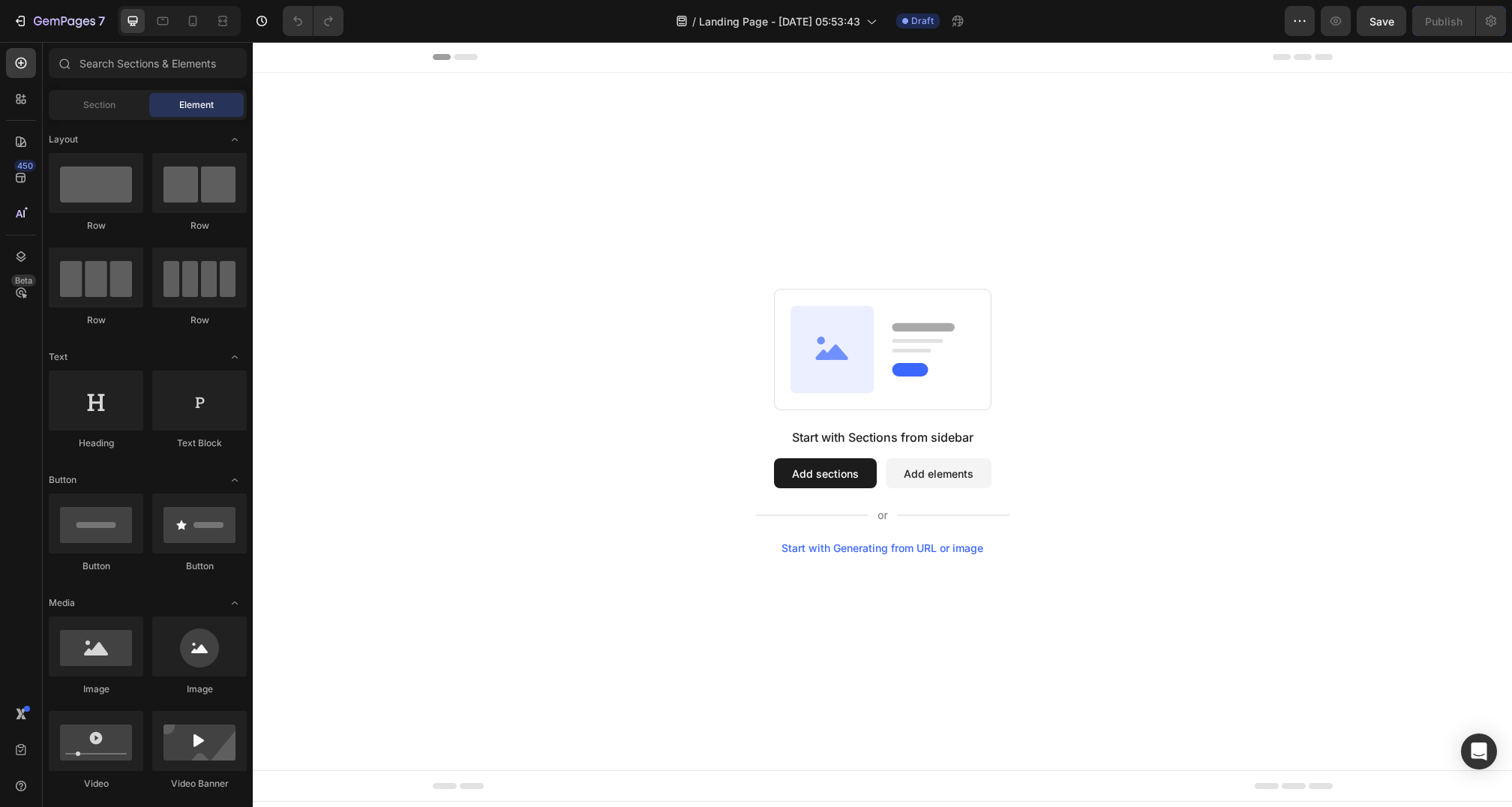
click at [1474, 726] on div "Start with Sections from sidebar Add sections Add elements Start with Generatin…" at bounding box center [882, 421] width 1259 height 698
click at [1474, 739] on div "Open Intercom Messenger" at bounding box center [1479, 752] width 40 height 40
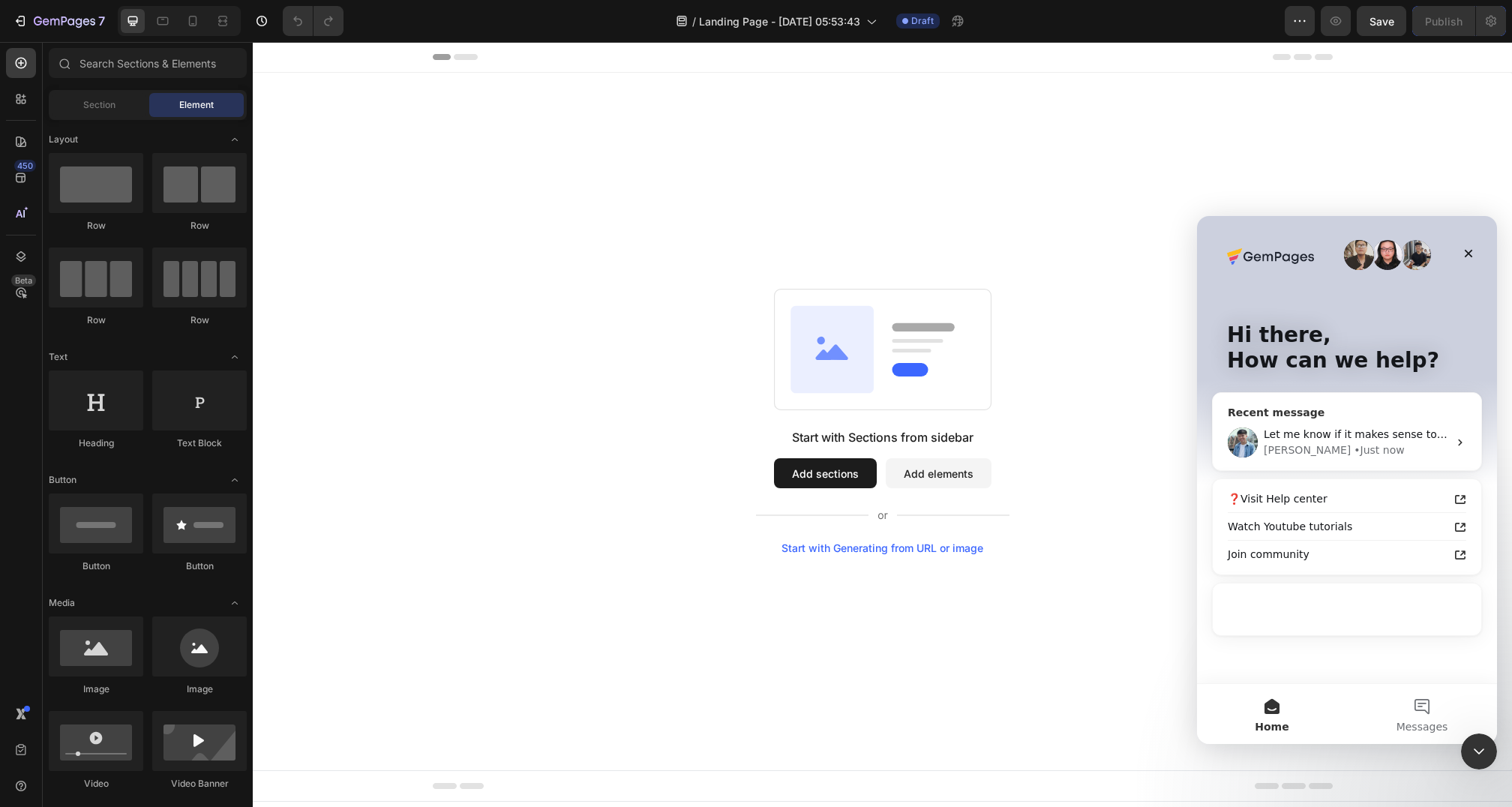
click at [1350, 420] on div "Let me know if it makes sense to you. Liam • Just now" at bounding box center [1347, 442] width 268 height 56
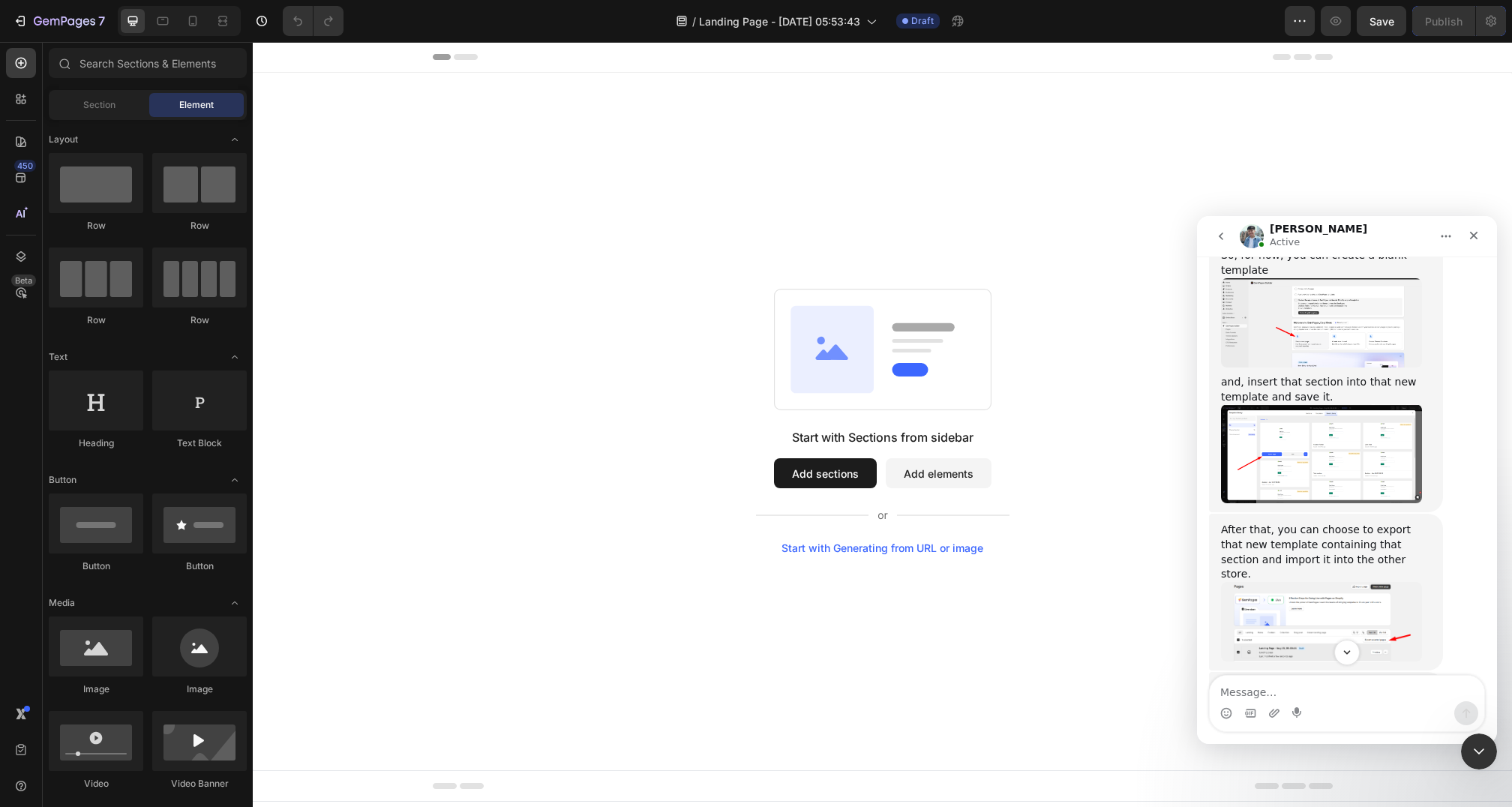
scroll to position [1881, 0]
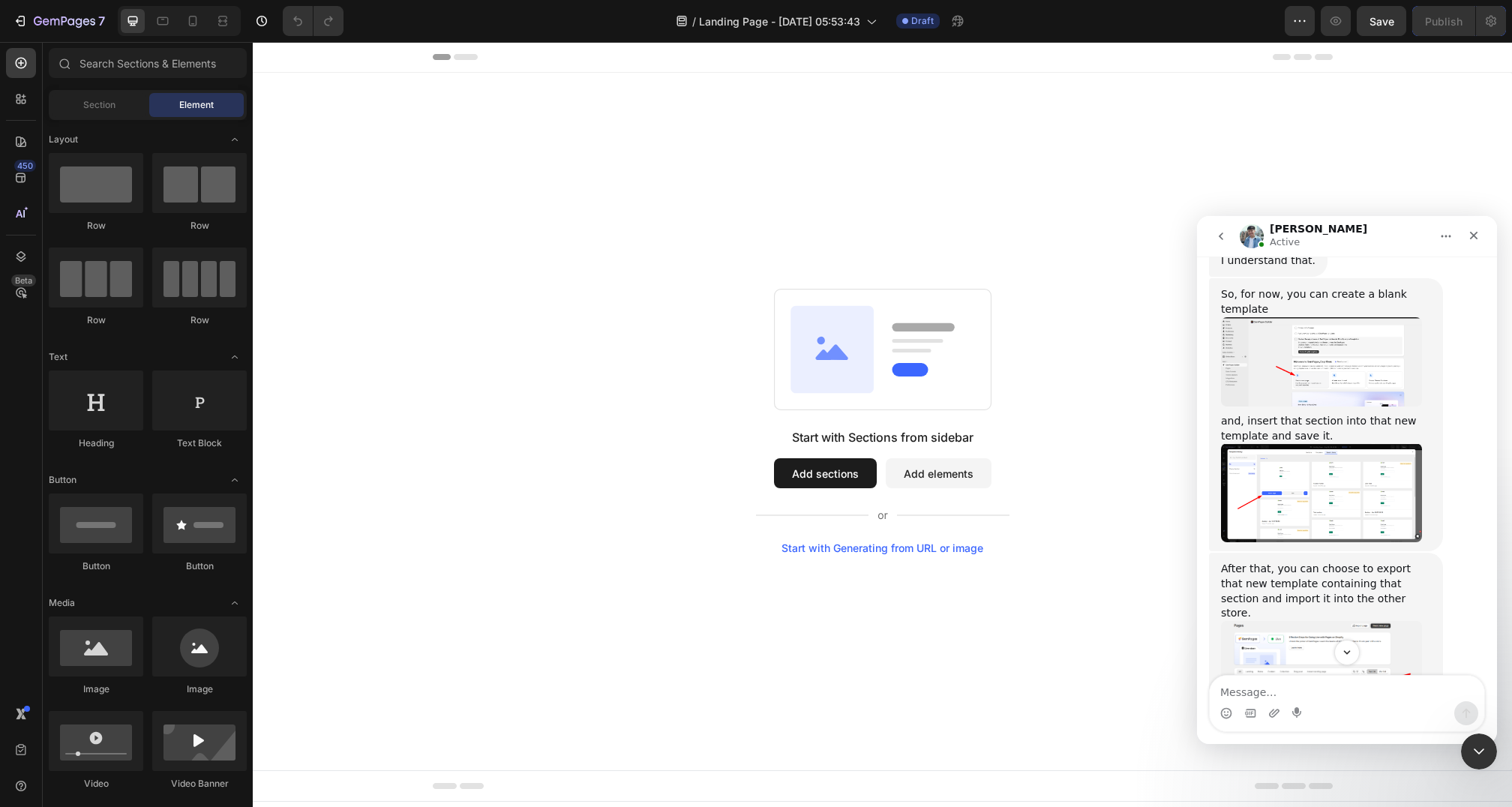
click at [857, 472] on button "Add sections" at bounding box center [825, 473] width 103 height 30
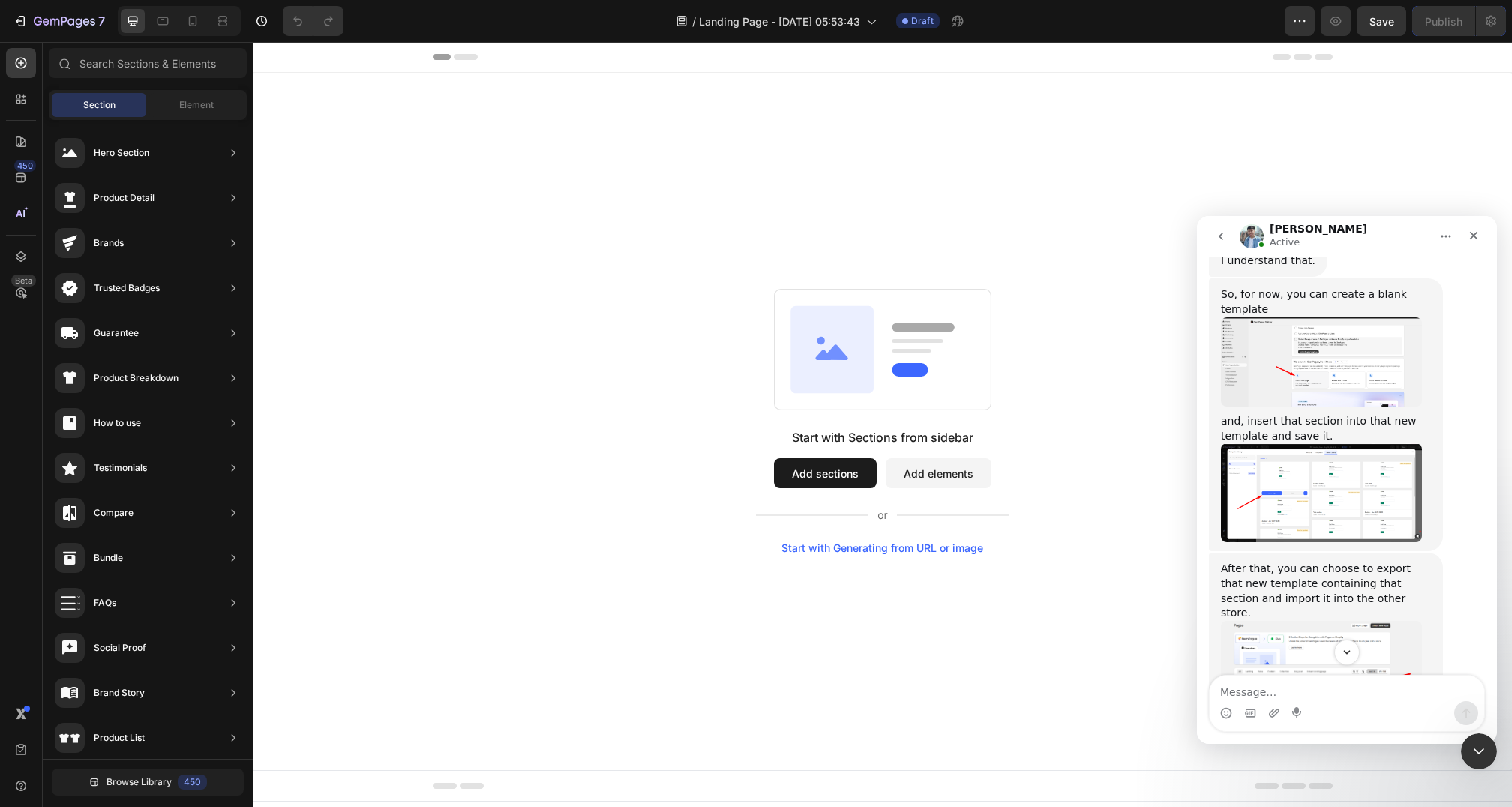
click at [856, 472] on button "Add sections" at bounding box center [825, 473] width 103 height 30
click at [833, 472] on button "Add sections" at bounding box center [825, 473] width 103 height 30
click at [1028, 604] on div "Start with Sections from sidebar Add sections Add elements Start with Generatin…" at bounding box center [882, 421] width 1259 height 698
click at [1479, 738] on div "Close Intercom Messenger" at bounding box center [1476, 749] width 36 height 36
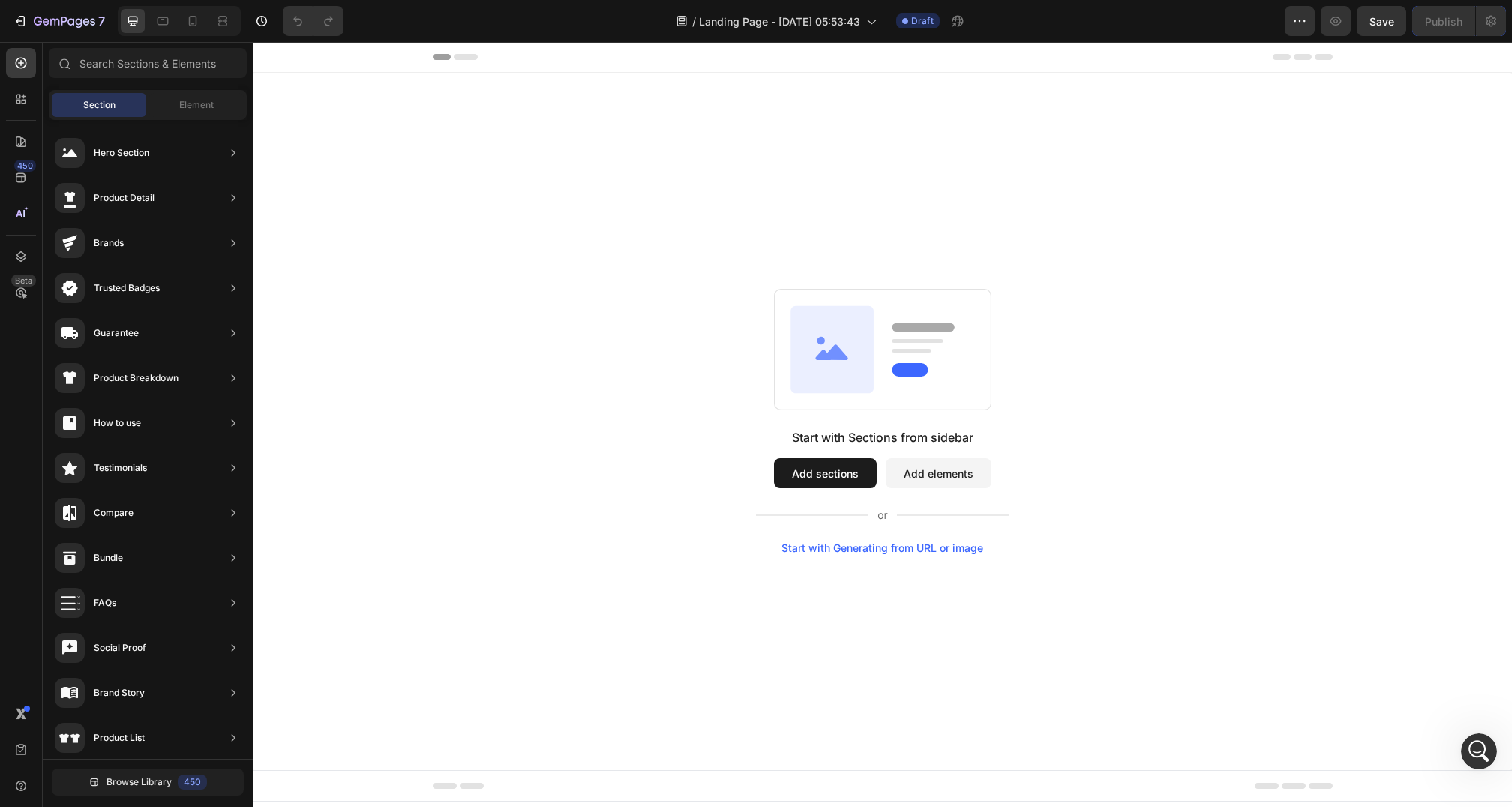
scroll to position [1510, 0]
click at [856, 476] on button "Add sections" at bounding box center [825, 473] width 103 height 30
click at [974, 483] on button "Add elements" at bounding box center [938, 473] width 106 height 30
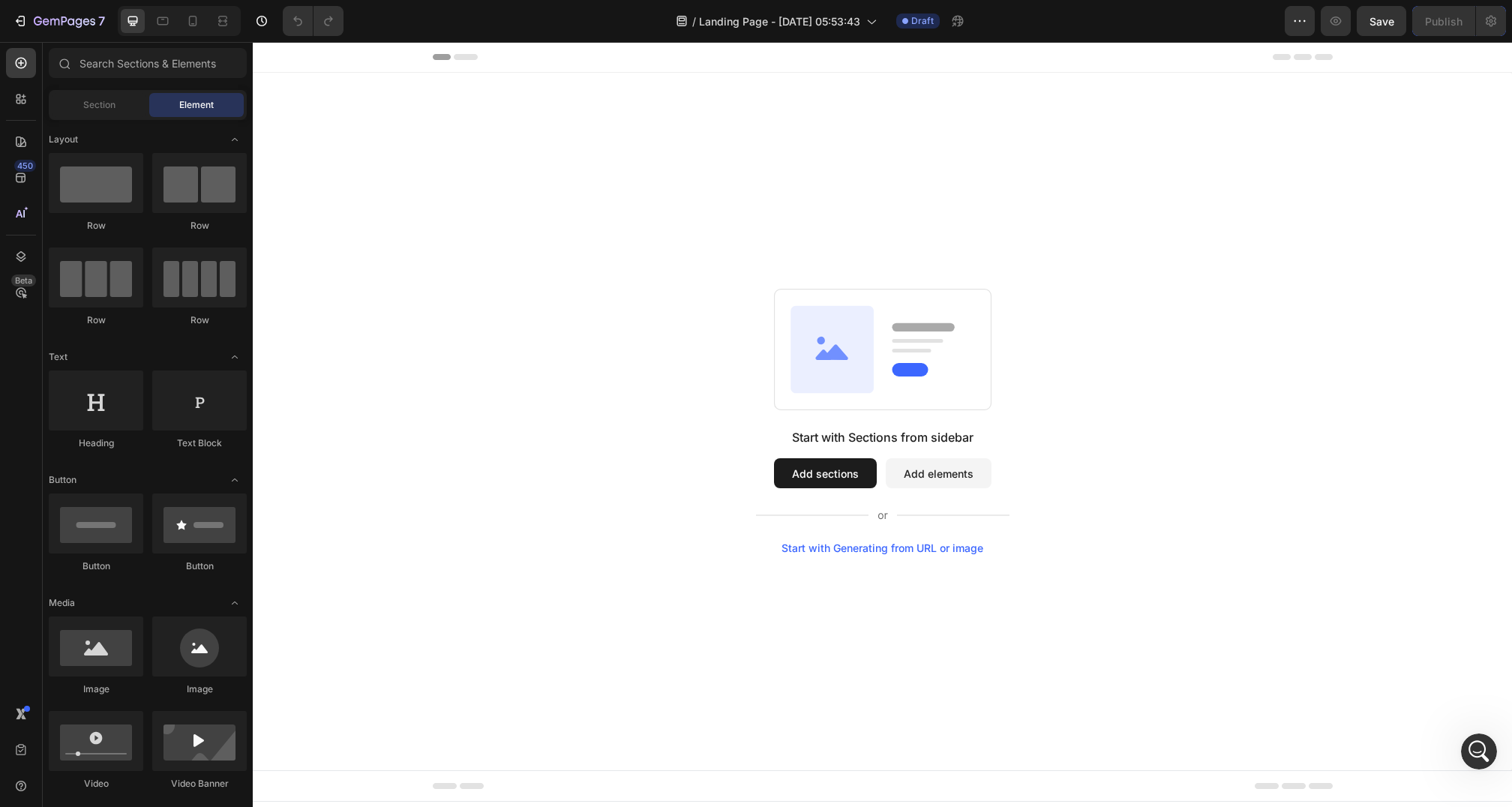
click at [791, 477] on button "Add sections" at bounding box center [825, 473] width 103 height 30
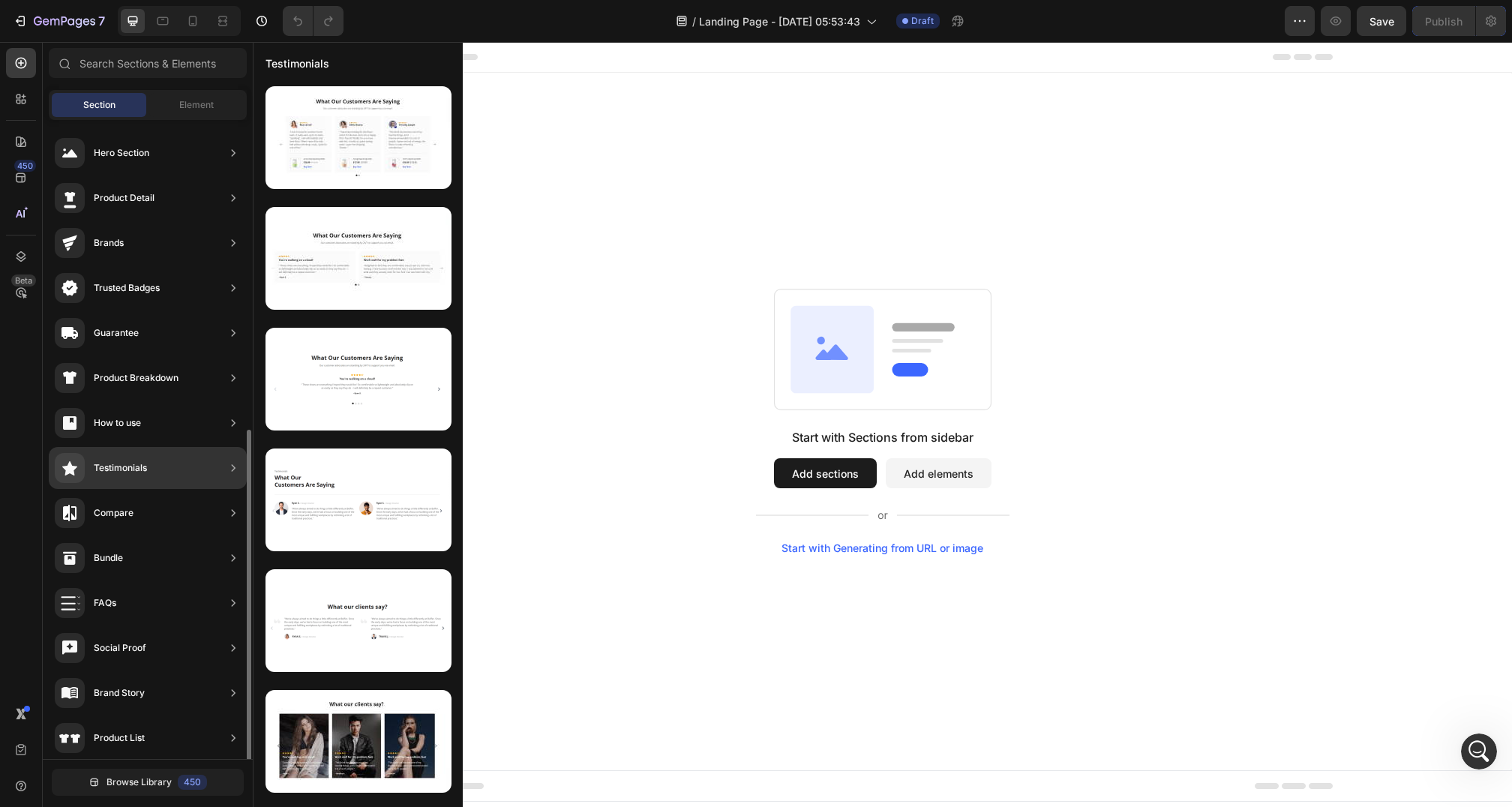
scroll to position [231, 0]
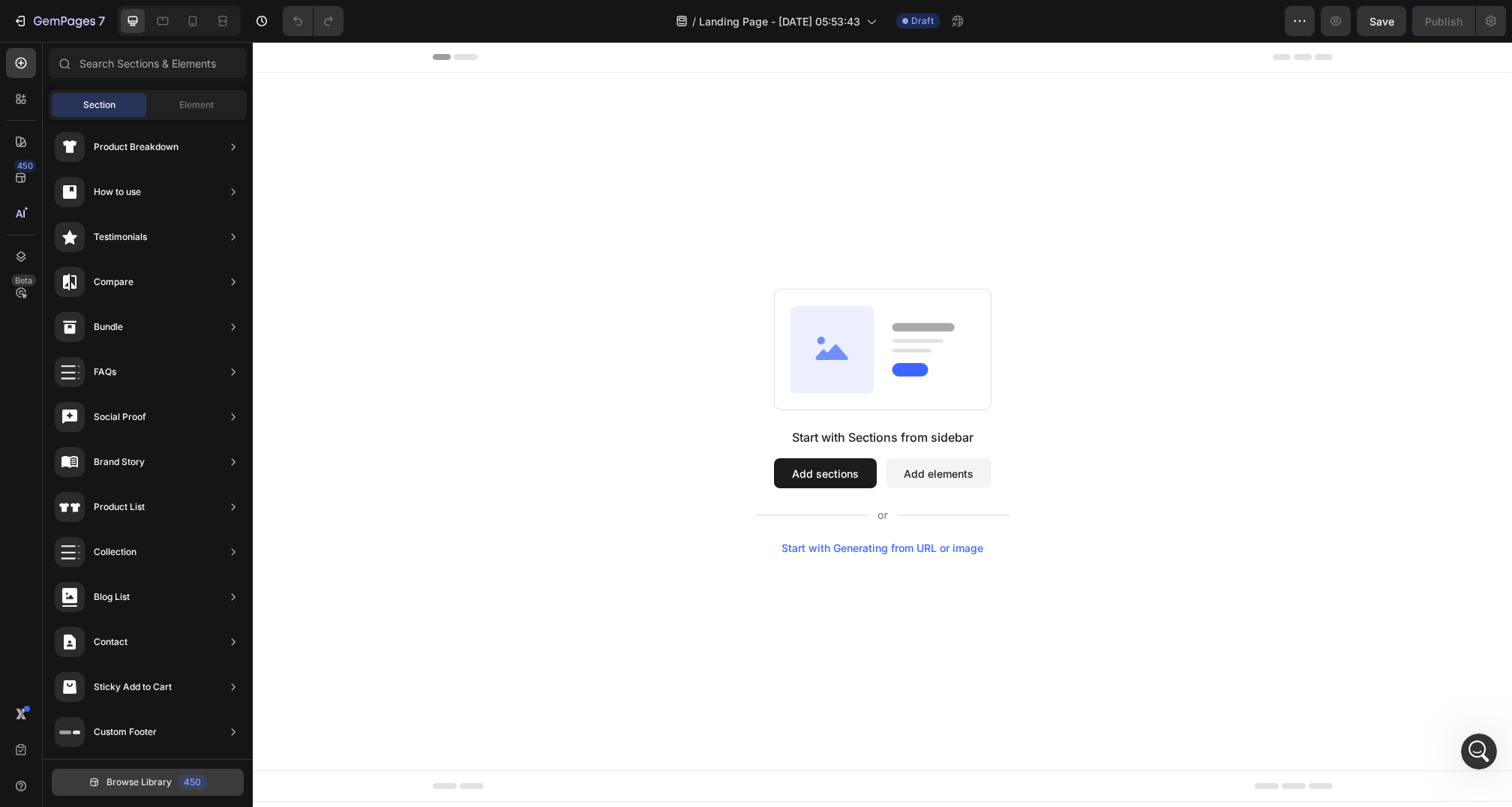
click at [108, 773] on button "Browse Library 450" at bounding box center [148, 782] width 192 height 27
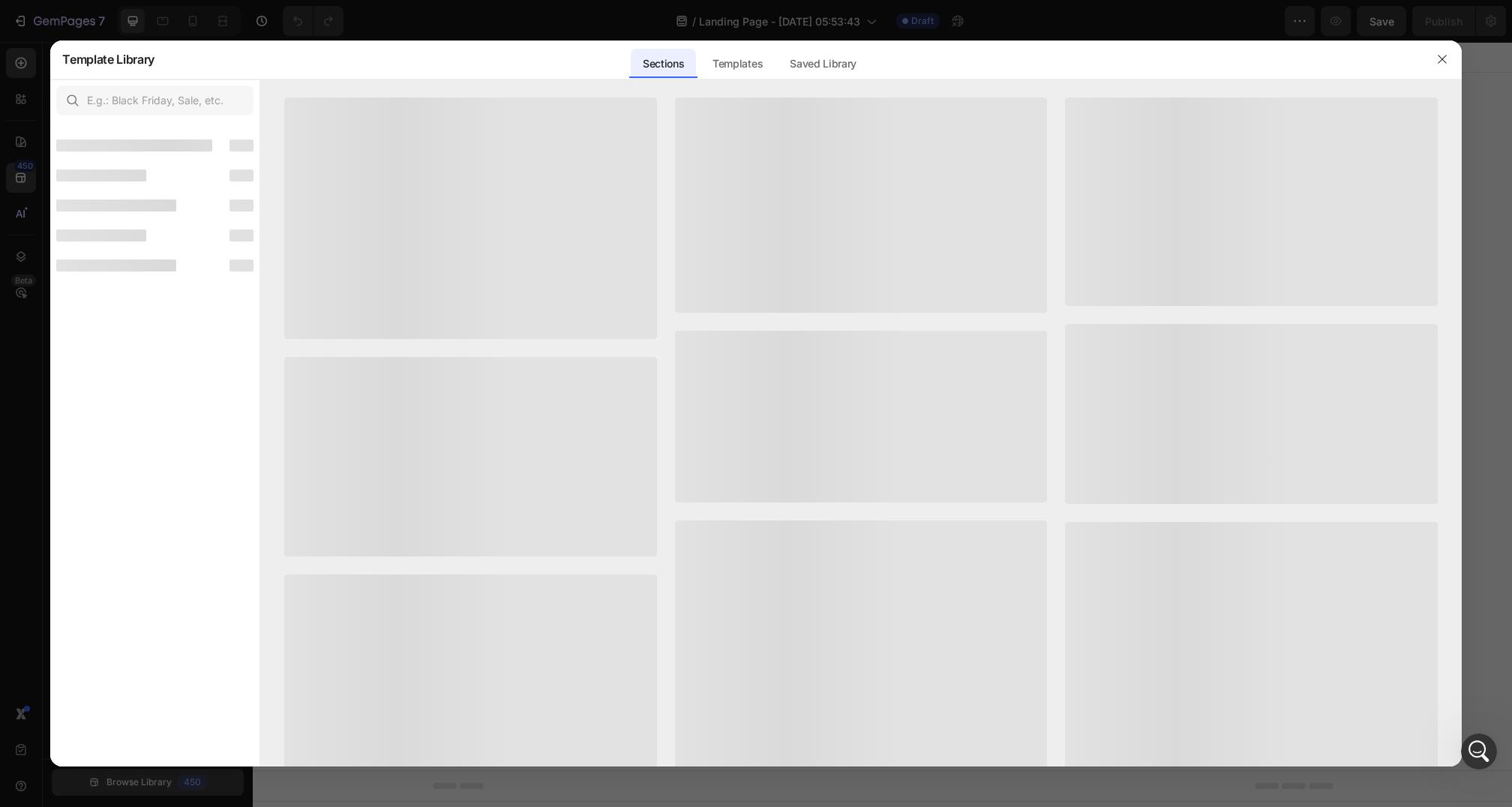
scroll to position [213, 0]
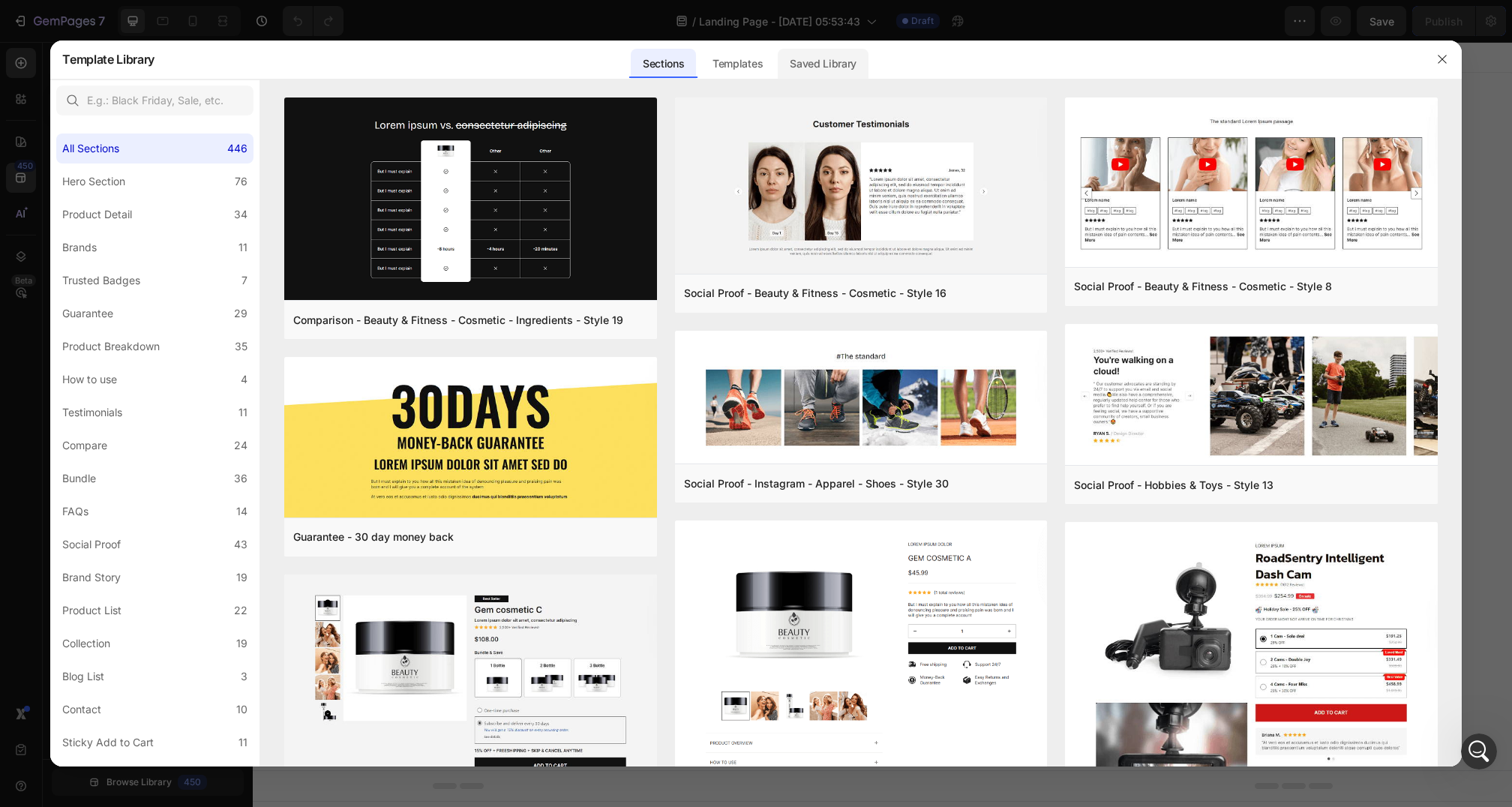
click at [848, 68] on div "Saved Library" at bounding box center [823, 63] width 91 height 30
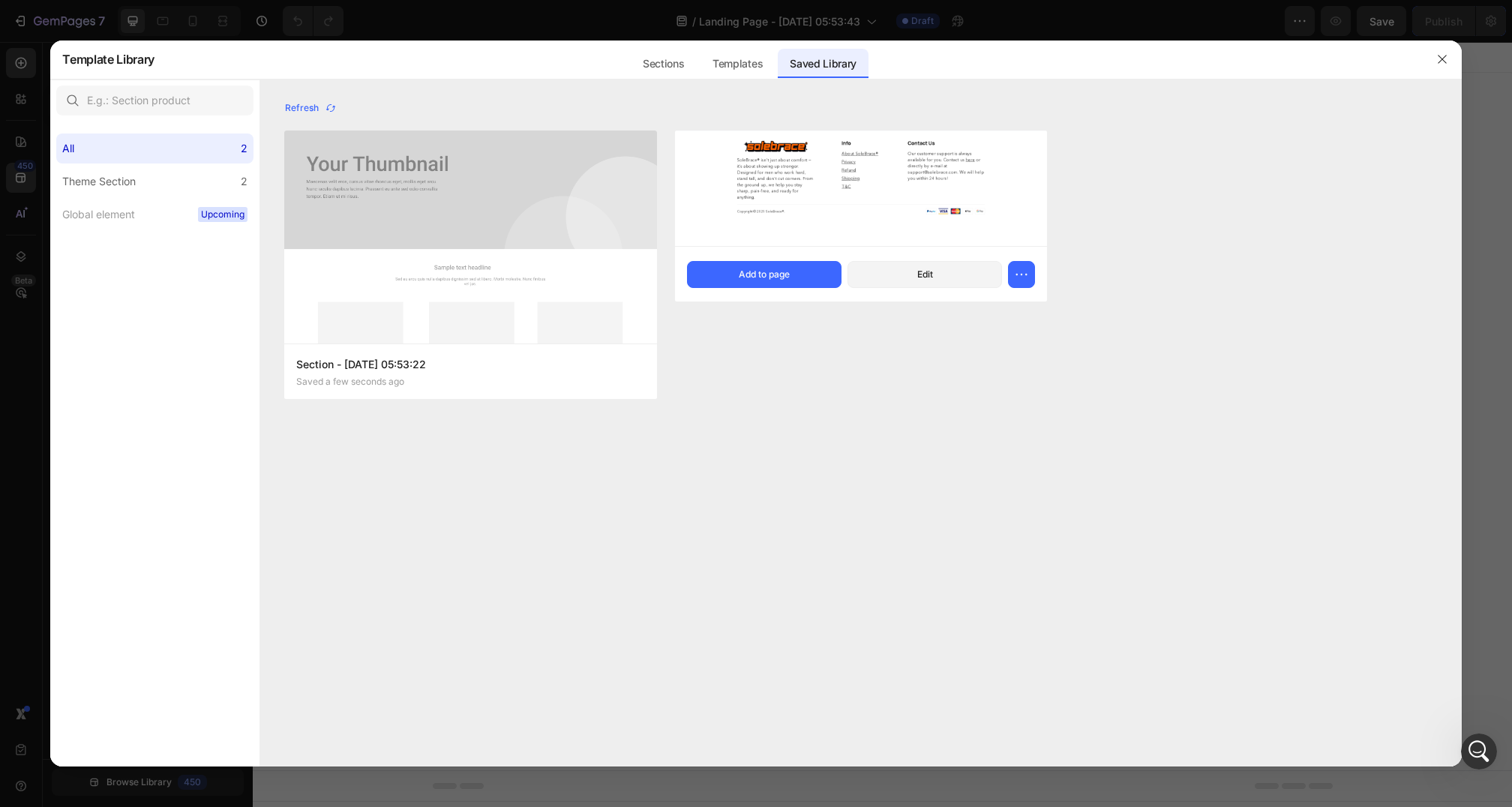
click at [807, 180] on img at bounding box center [861, 188] width 372 height 117
click at [742, 287] on button "Add to page" at bounding box center [764, 274] width 155 height 27
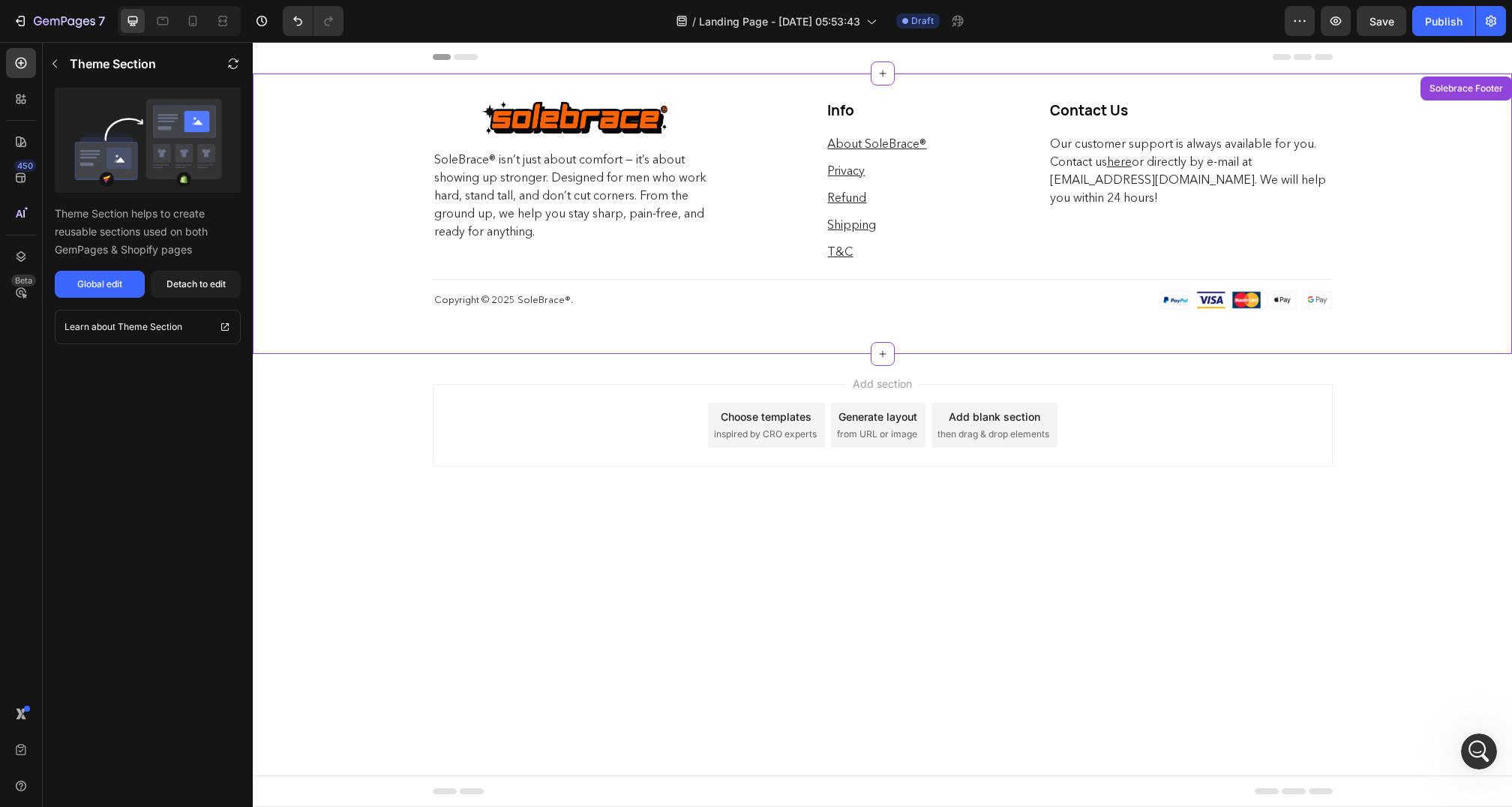
click at [1293, 655] on body "Header Image Row SoleBrace® isn’t just about comfort — it’s about showing up st…" at bounding box center [882, 424] width 1259 height 765
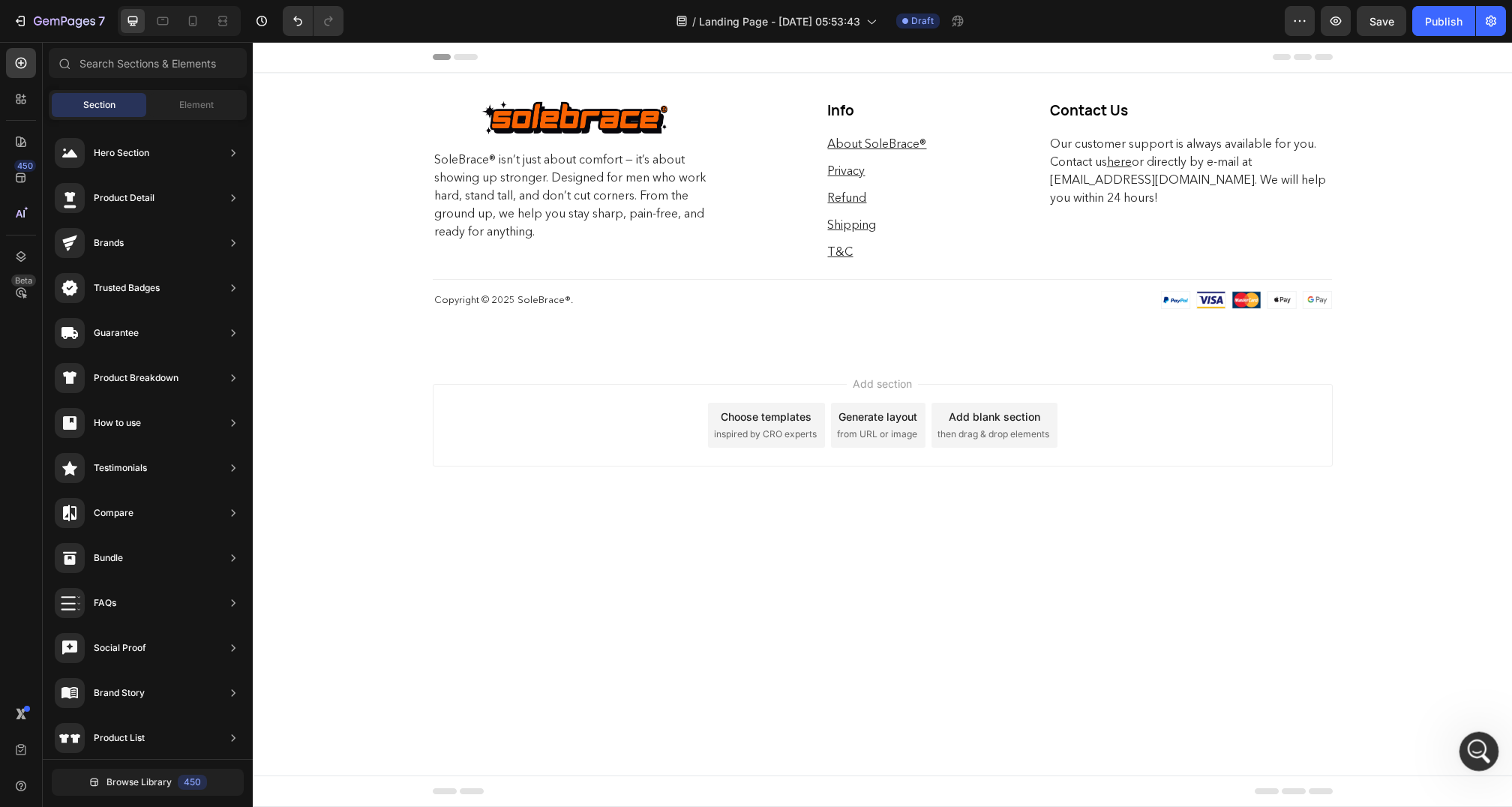
click at [1465, 745] on div "Open Intercom Messenger" at bounding box center [1476, 749] width 50 height 50
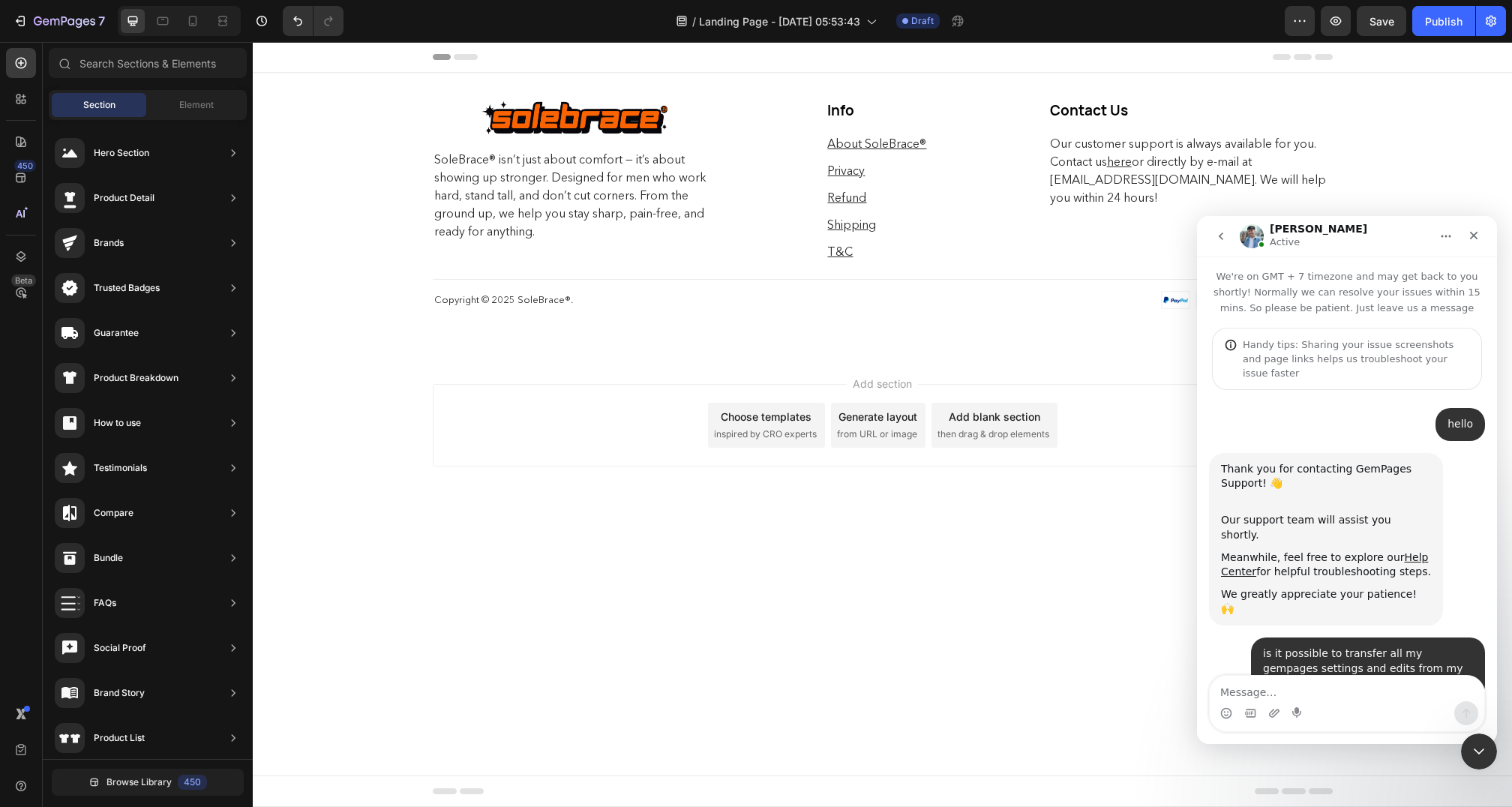
scroll to position [2051, 0]
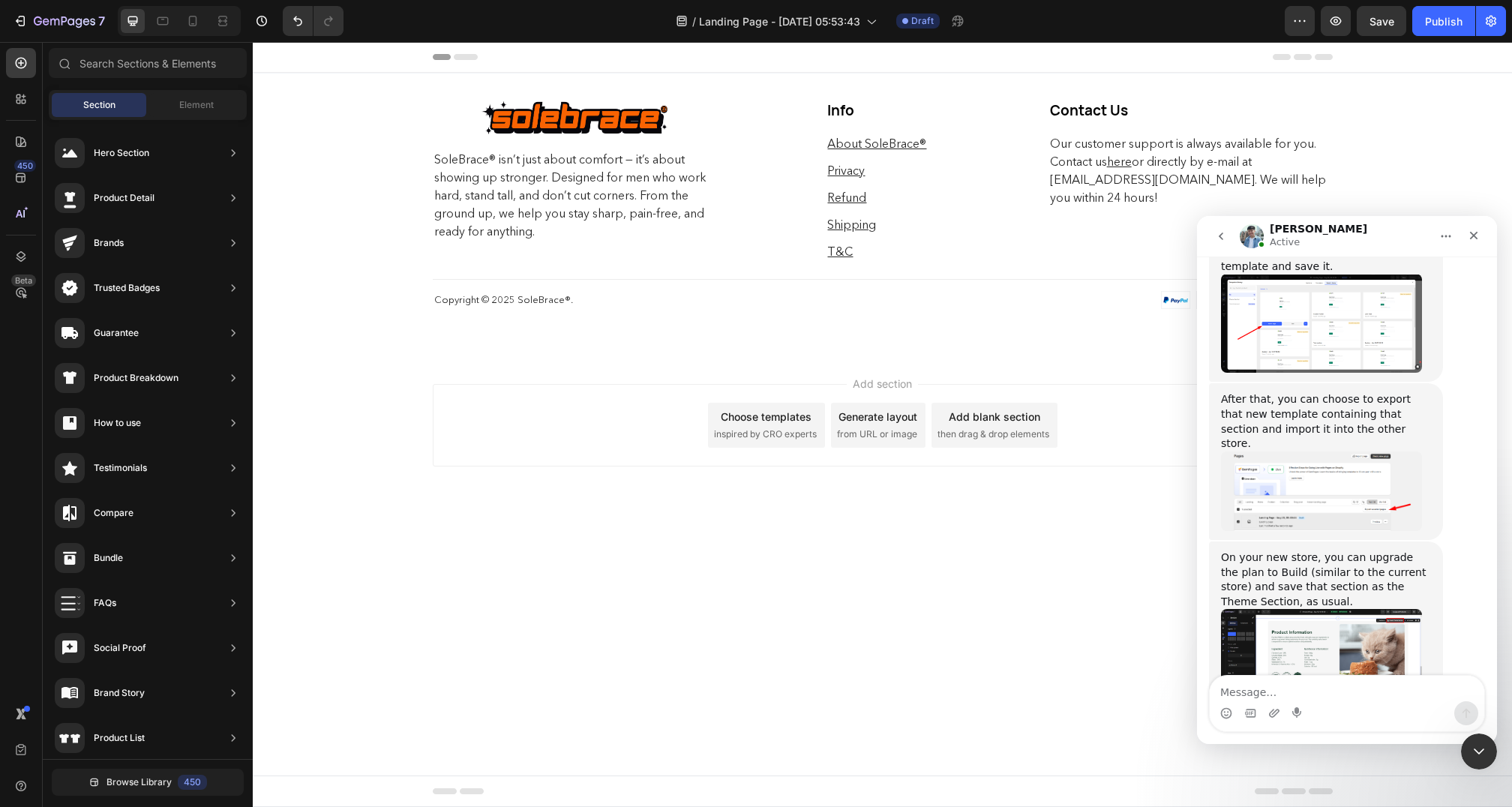
click at [1344, 609] on img "Liam says…" at bounding box center [1322, 653] width 201 height 88
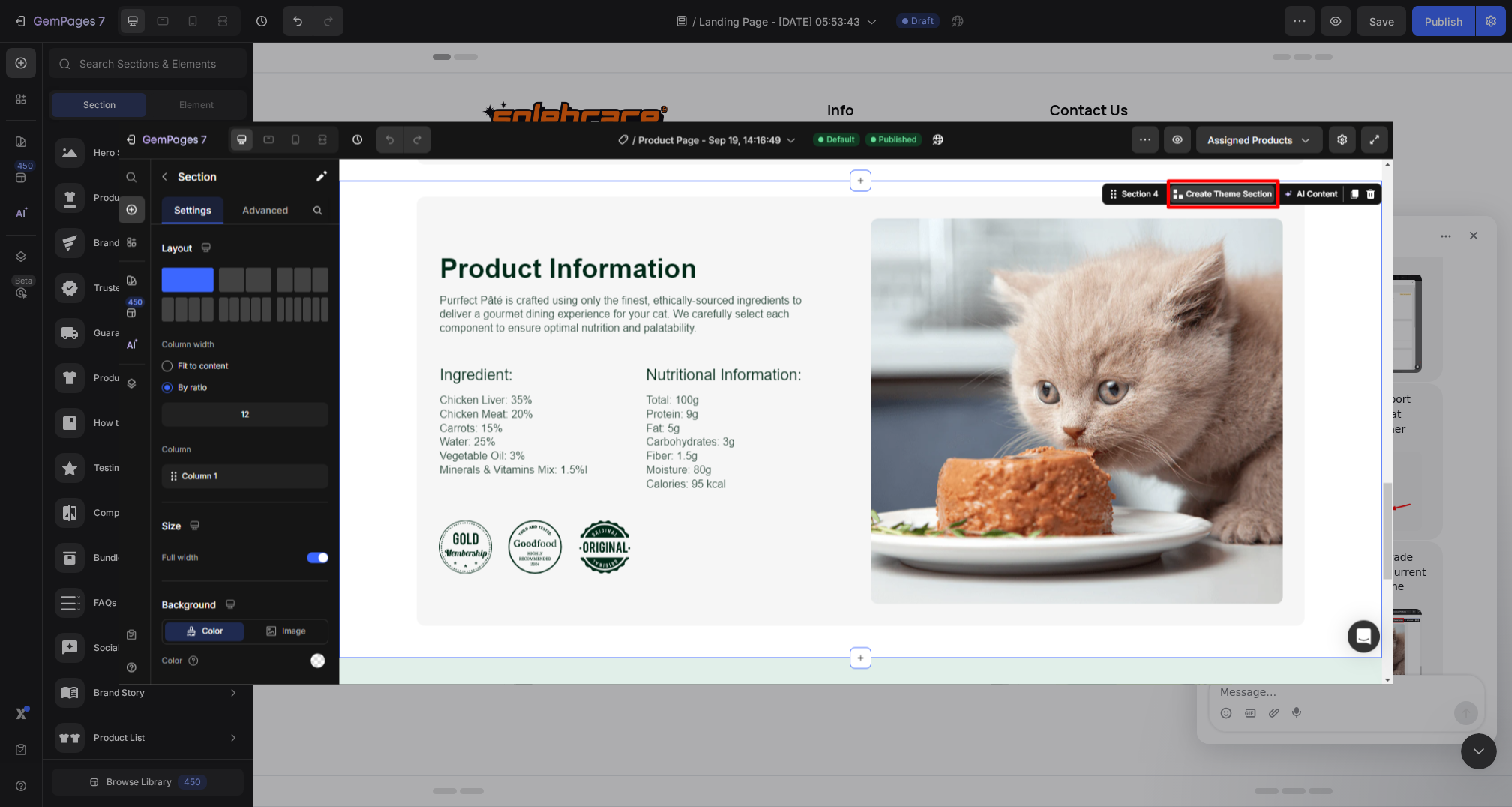
scroll to position [0, 0]
click at [1074, 700] on div "Intercom messenger" at bounding box center [756, 403] width 1512 height 807
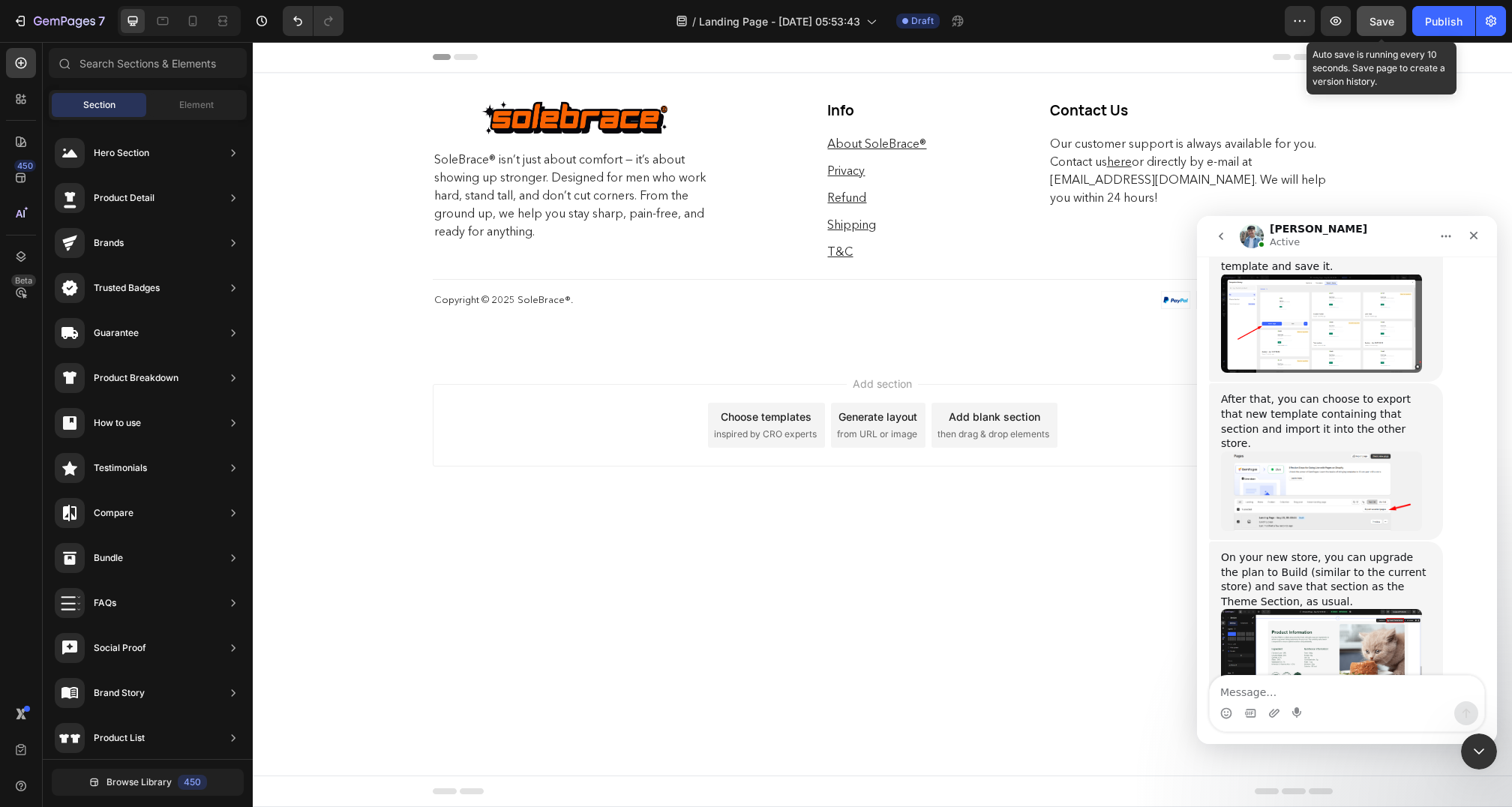
click at [1383, 22] on span "Save" at bounding box center [1382, 21] width 24 height 13
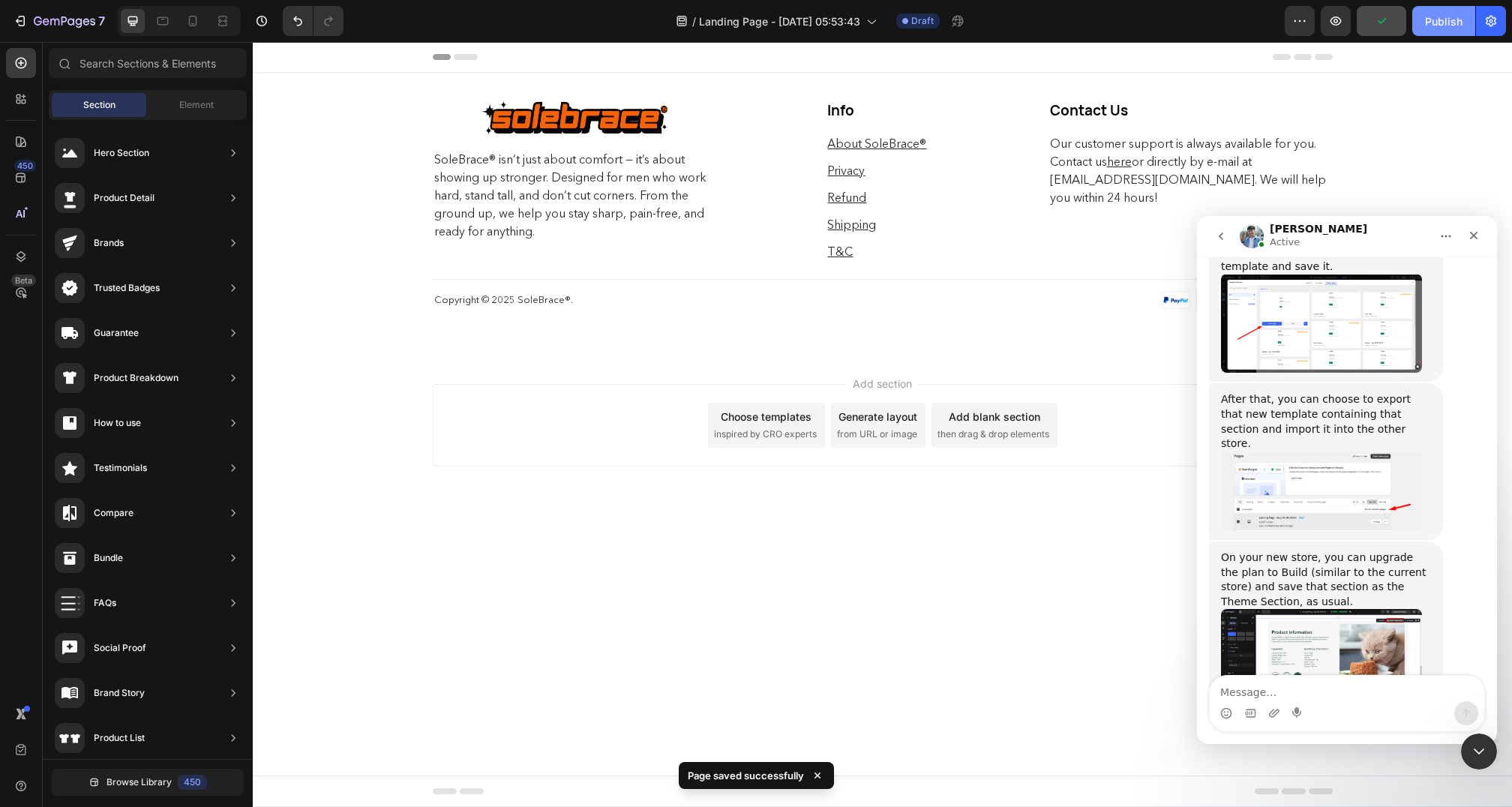
click at [1434, 22] on div "Publish" at bounding box center [1443, 21] width 37 height 16
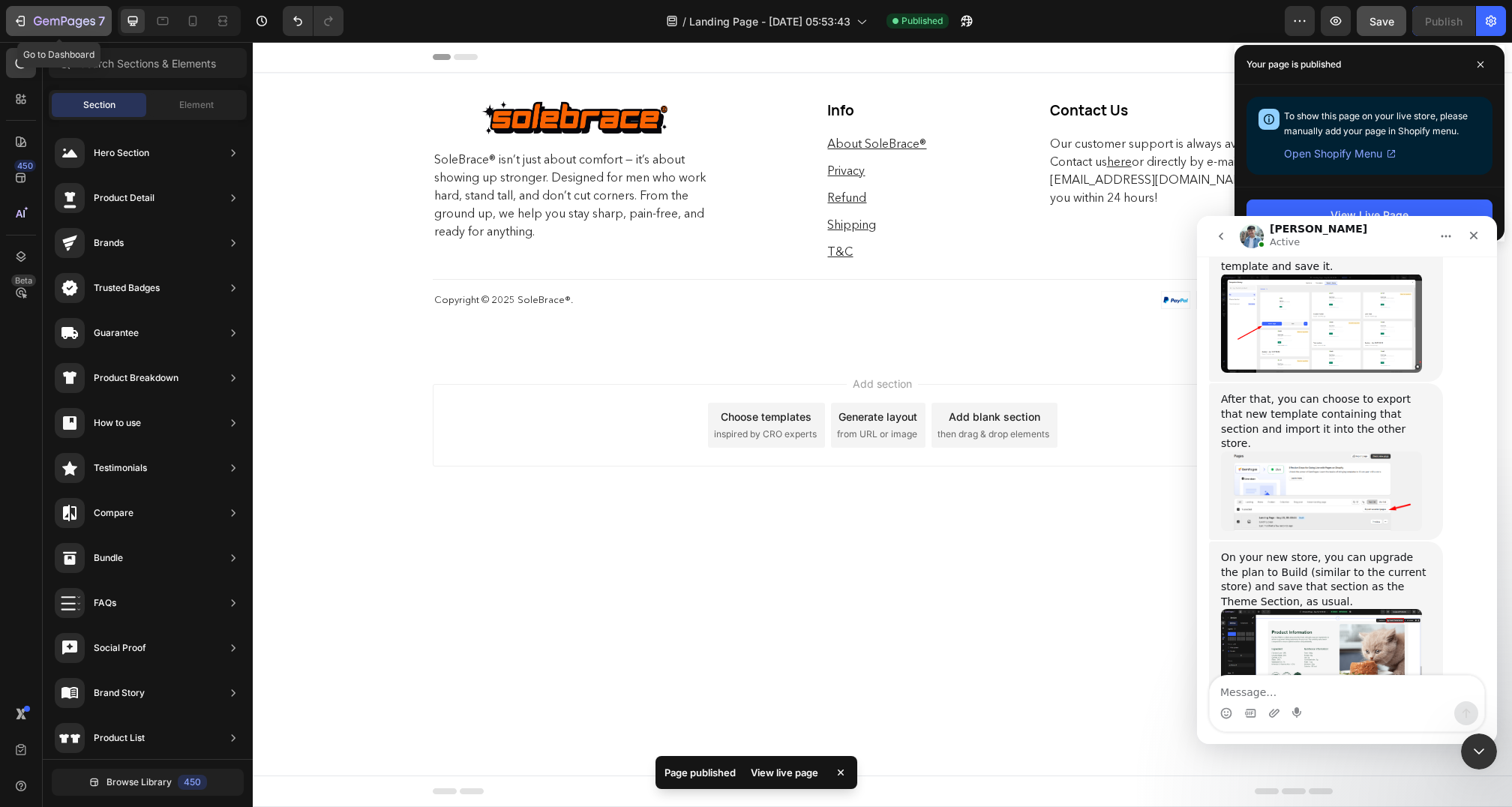
click at [15, 20] on icon "button" at bounding box center [21, 21] width 15 height 15
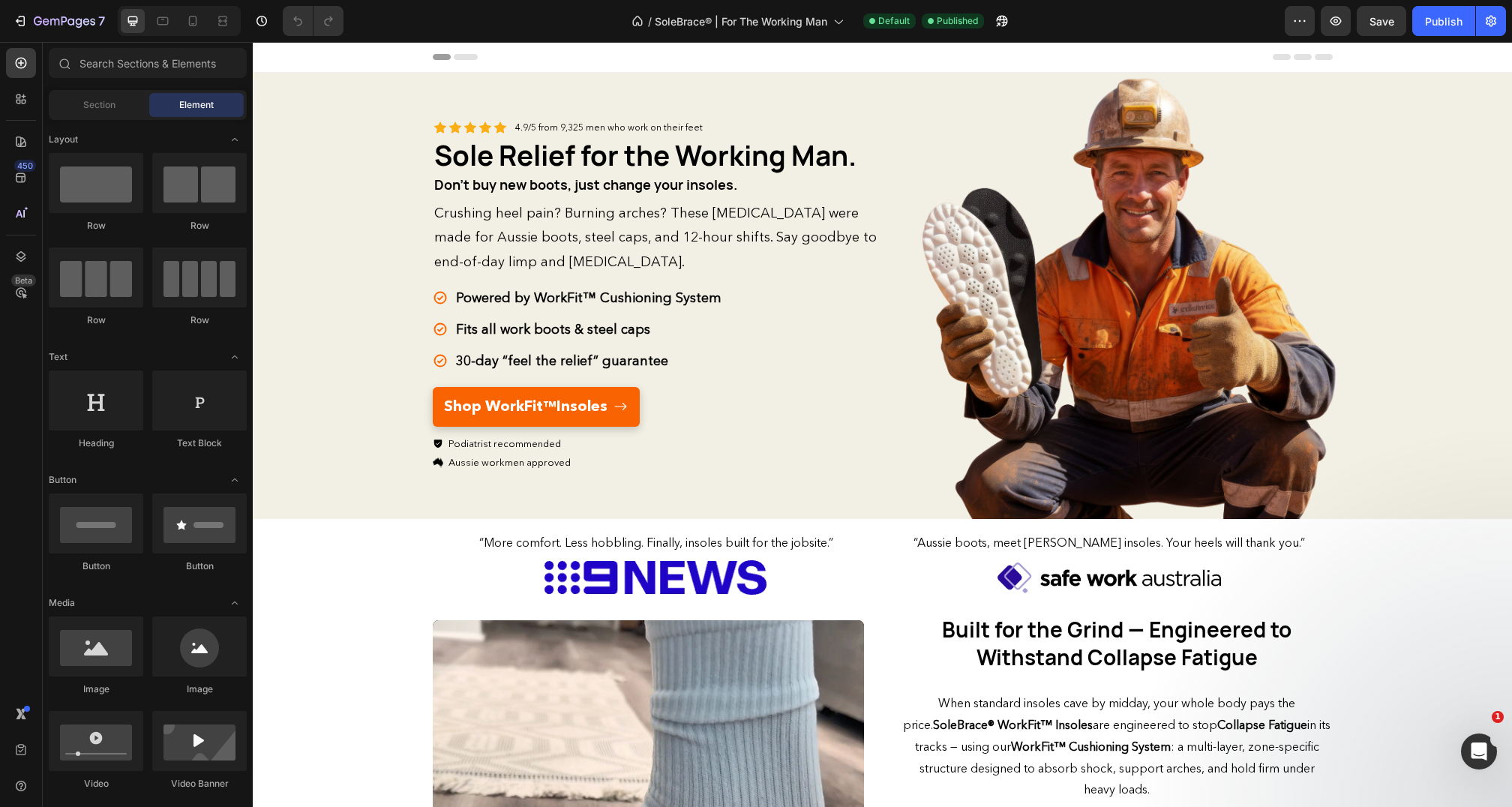
click at [316, 57] on div "Header" at bounding box center [289, 57] width 56 height 18
click at [313, 57] on span "Header" at bounding box center [297, 57] width 33 height 15
click at [286, 58] on span "Header" at bounding box center [297, 57] width 33 height 15
click at [281, 56] on span "Header" at bounding box center [297, 57] width 33 height 15
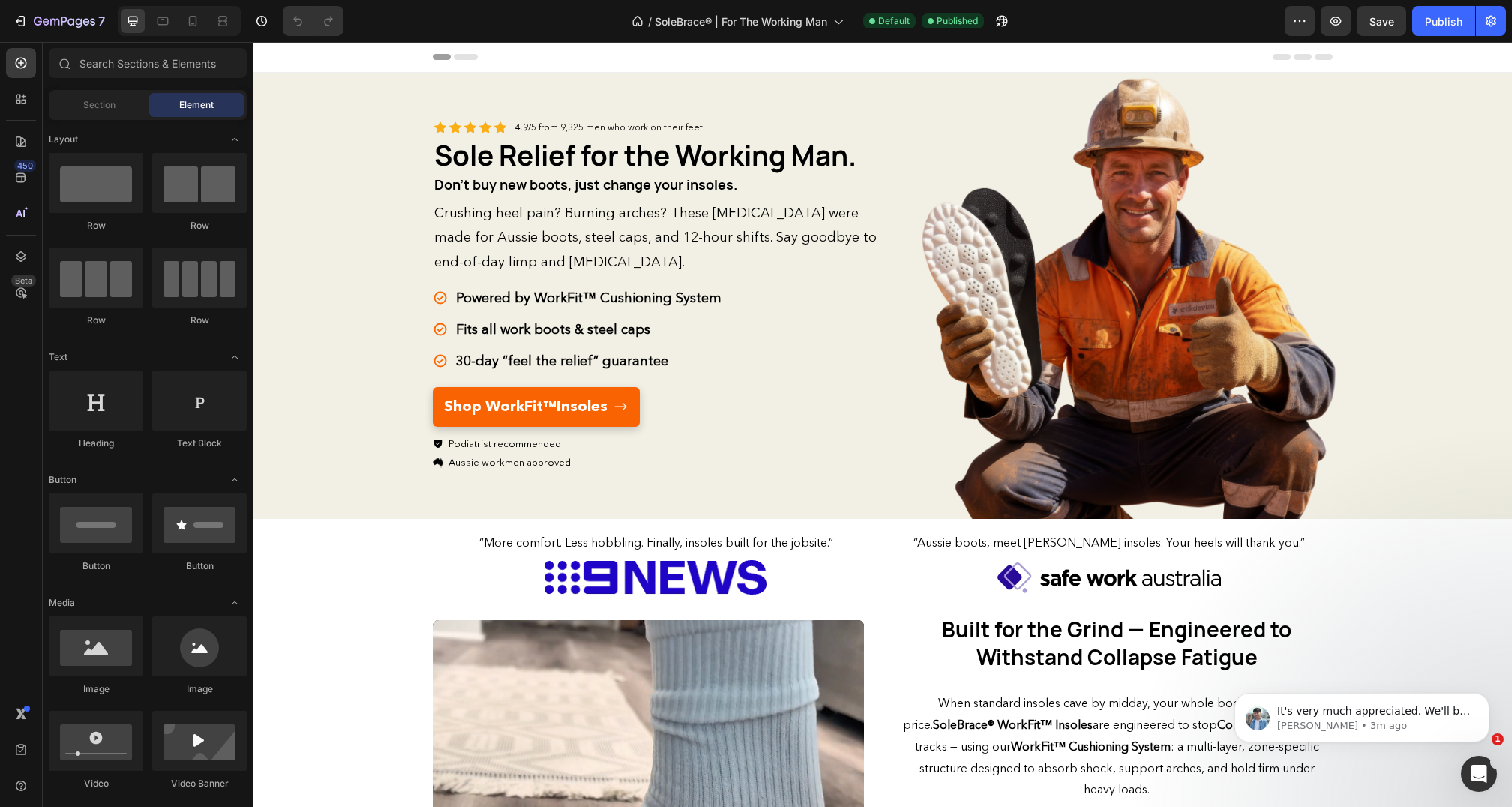
click at [267, 56] on icon at bounding box center [270, 57] width 11 height 11
click at [1485, 700] on icon "Dismiss notification" at bounding box center [1484, 697] width 5 height 5
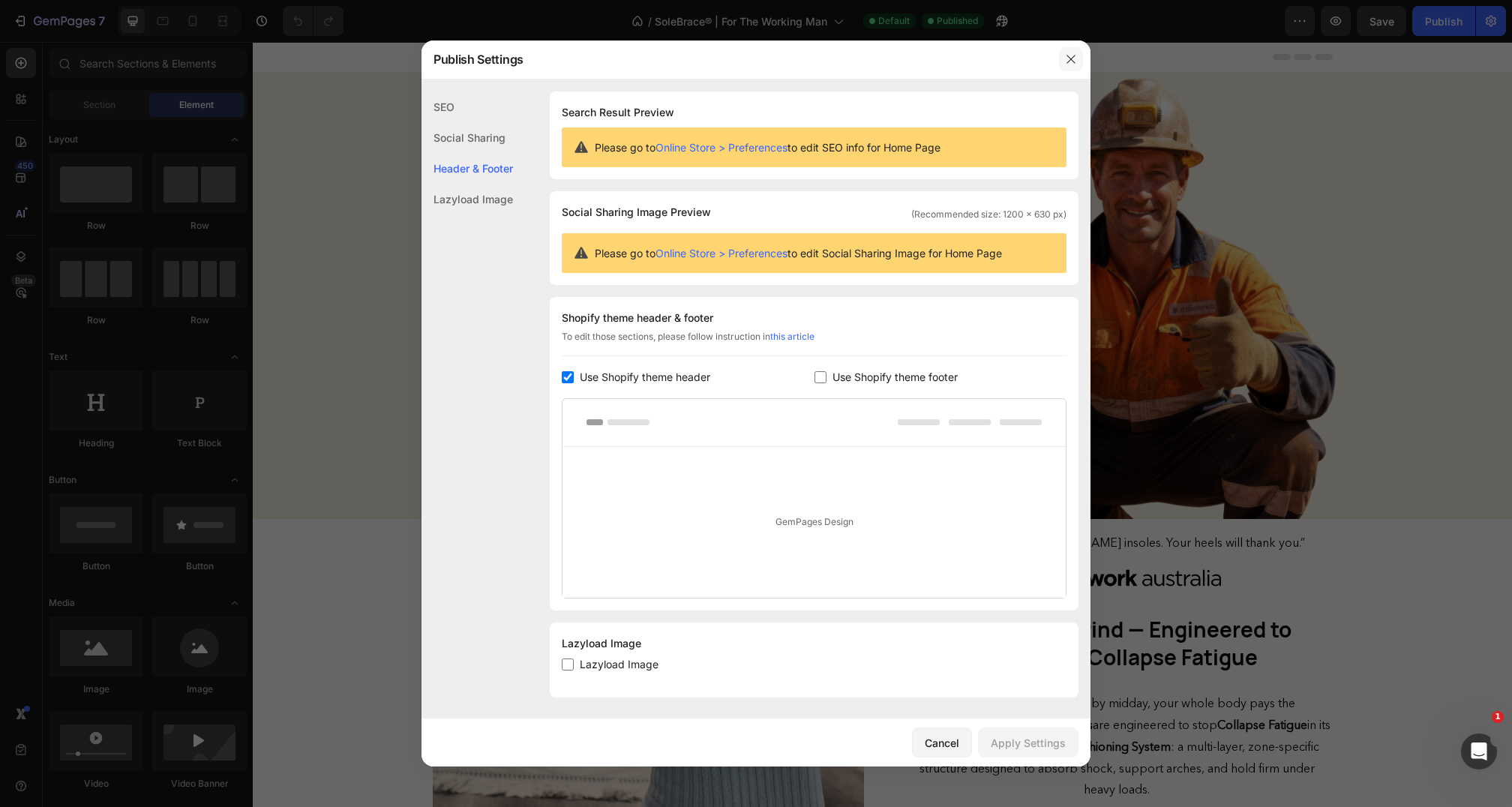
click at [1069, 55] on icon "button" at bounding box center [1071, 59] width 12 height 12
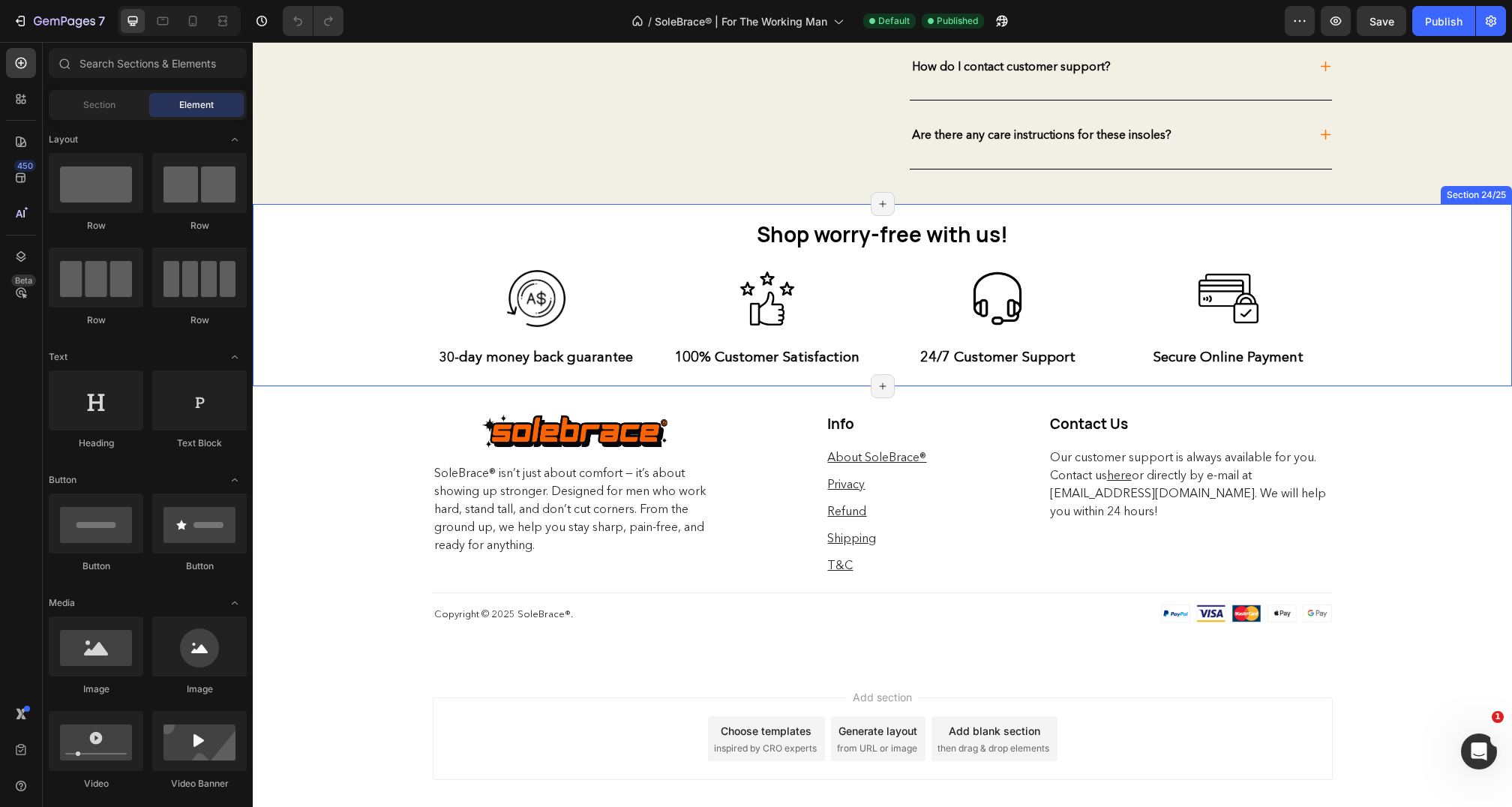
scroll to position [4211, 0]
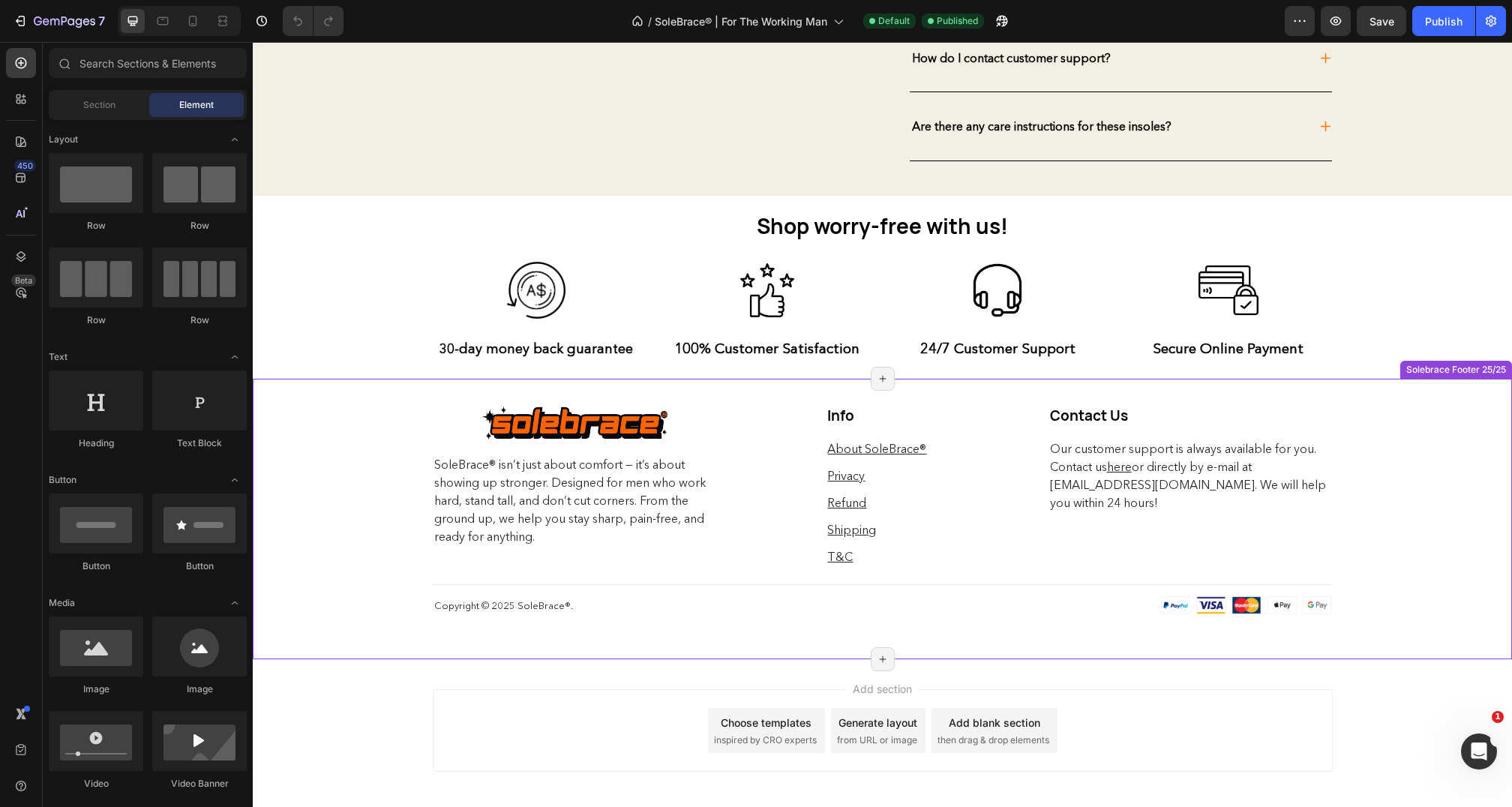
click at [352, 437] on div "Image Row SoleBrace® isn’t just about comfort — it’s about showing up stronger.…" at bounding box center [882, 518] width 1259 height 281
